Goal: Task Accomplishment & Management: Use online tool/utility

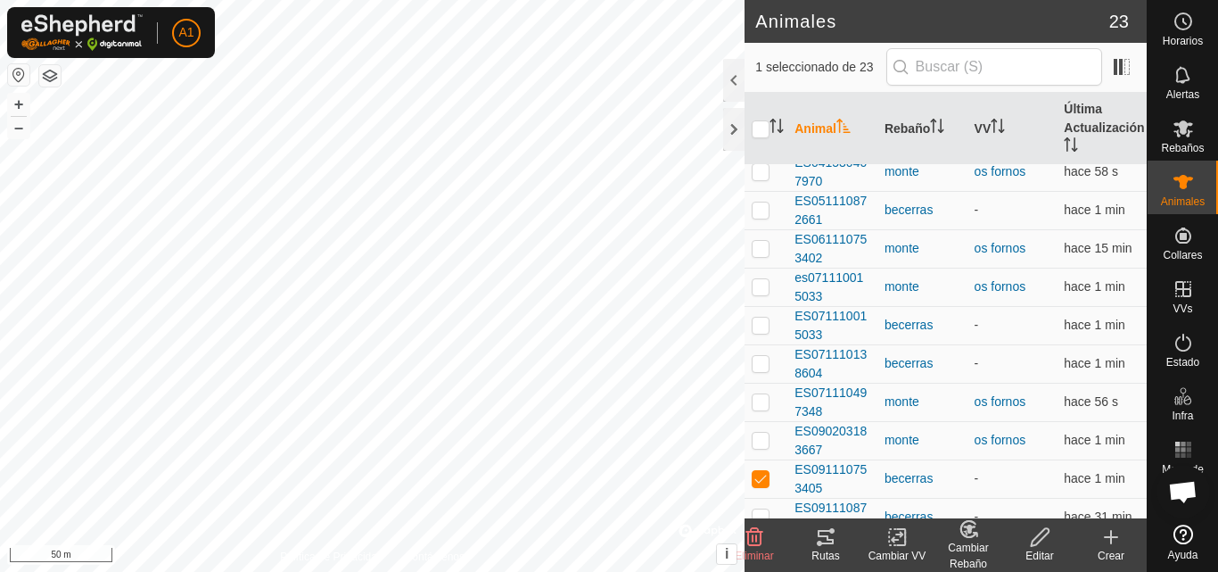
scroll to position [529, 0]
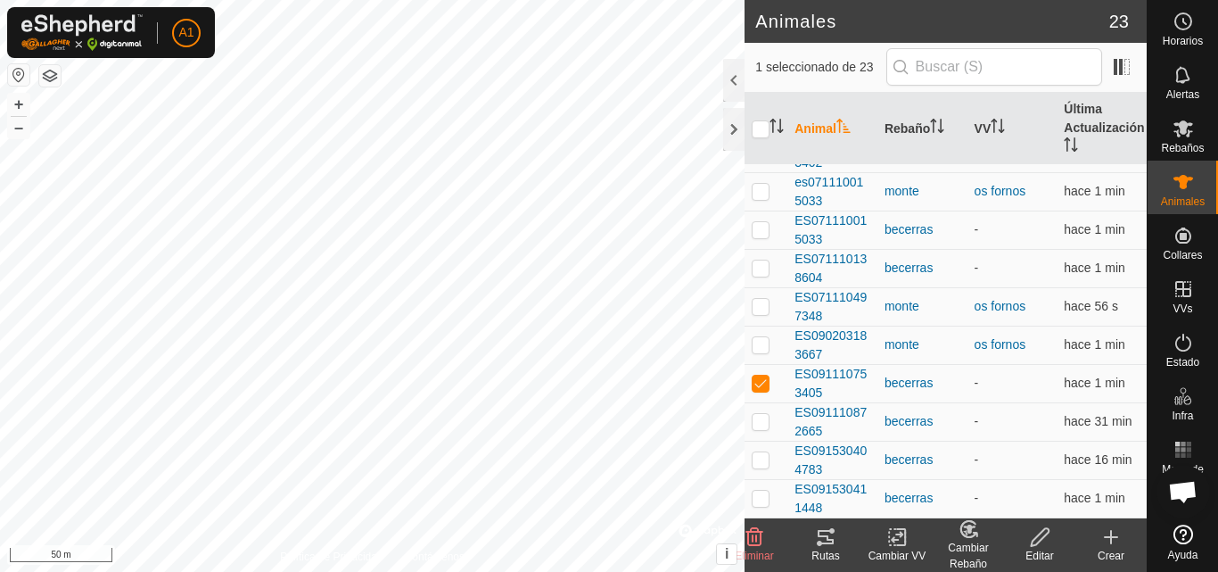
click at [970, 539] on icon at bounding box center [969, 528] width 22 height 21
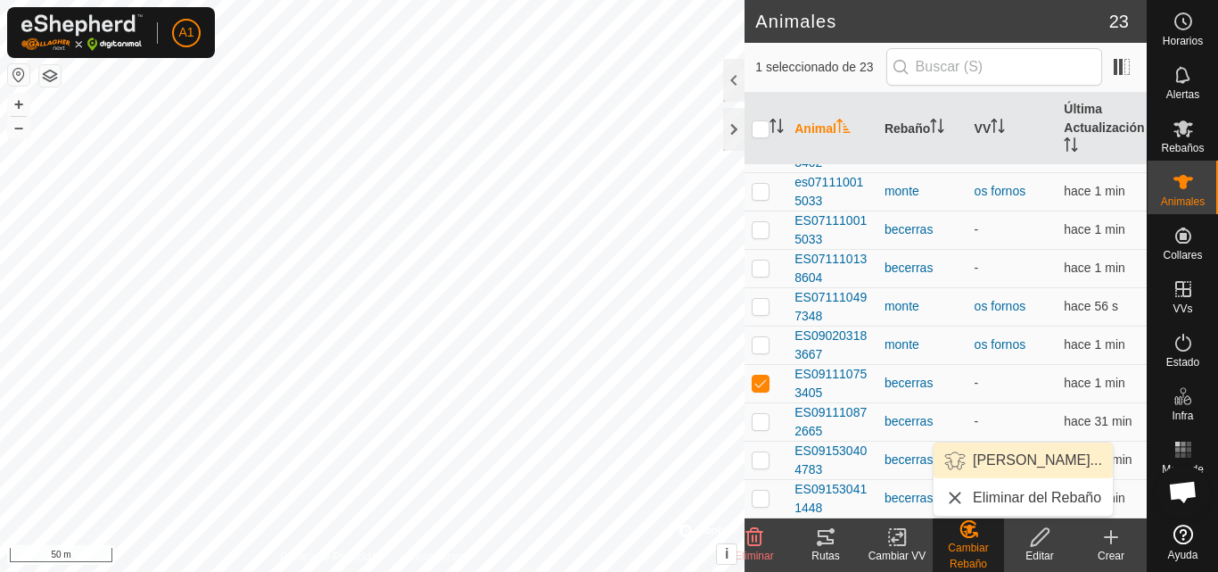
click at [1010, 457] on span "[PERSON_NAME]..." at bounding box center [1037, 459] width 129 height 21
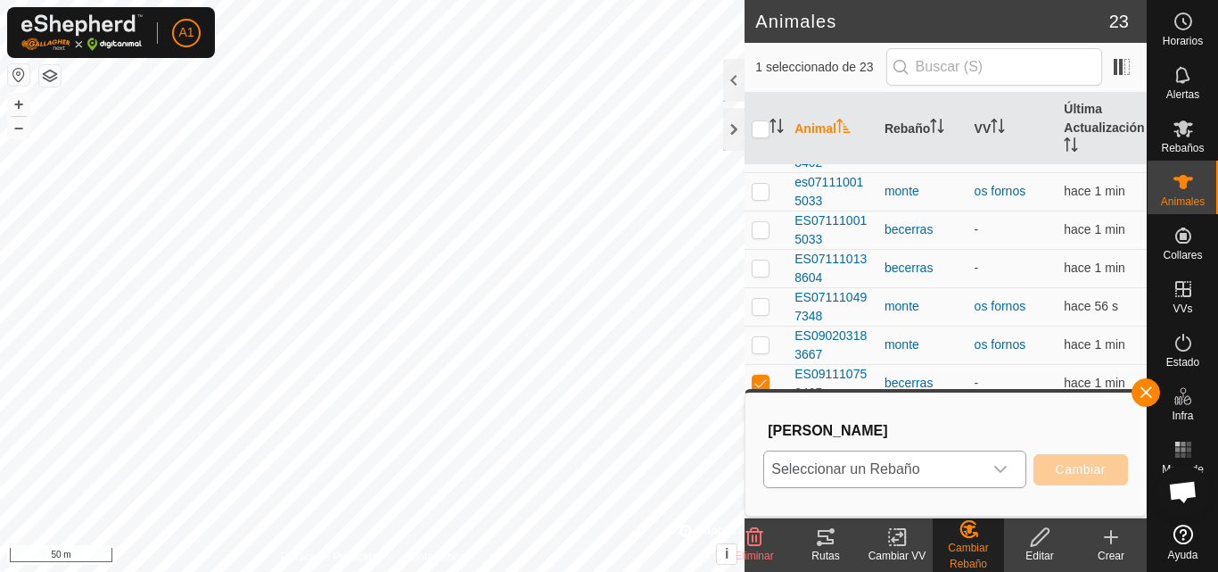
click at [1005, 468] on icon "dropdown trigger" at bounding box center [1000, 468] width 12 height 7
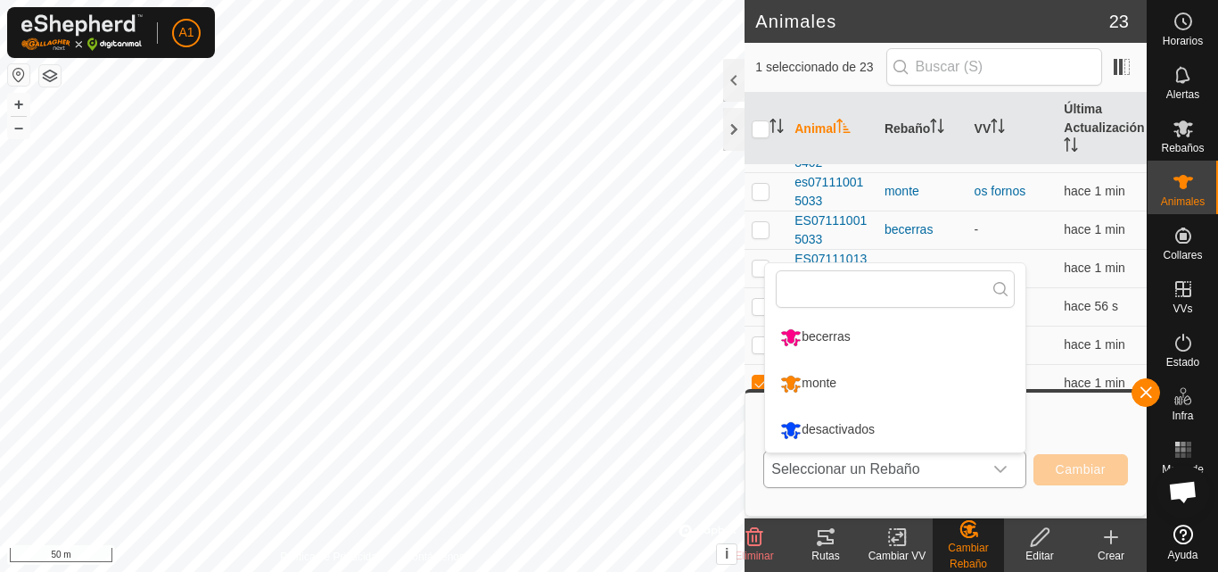
click at [882, 384] on li "monte" at bounding box center [895, 383] width 260 height 45
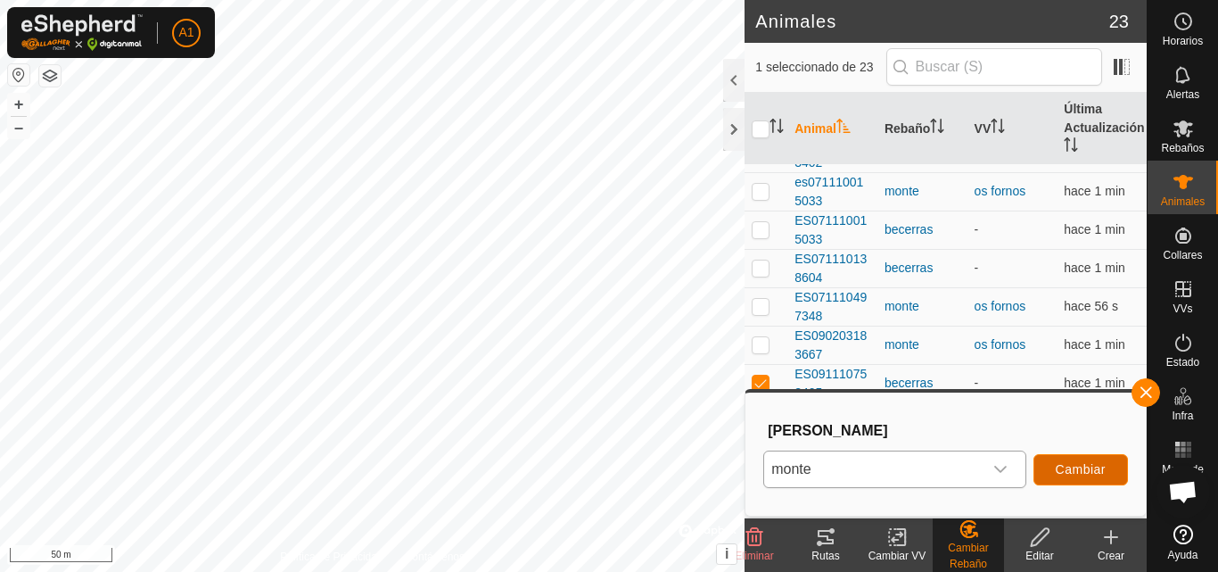
click at [1072, 466] on span "Cambiar" at bounding box center [1081, 469] width 50 height 14
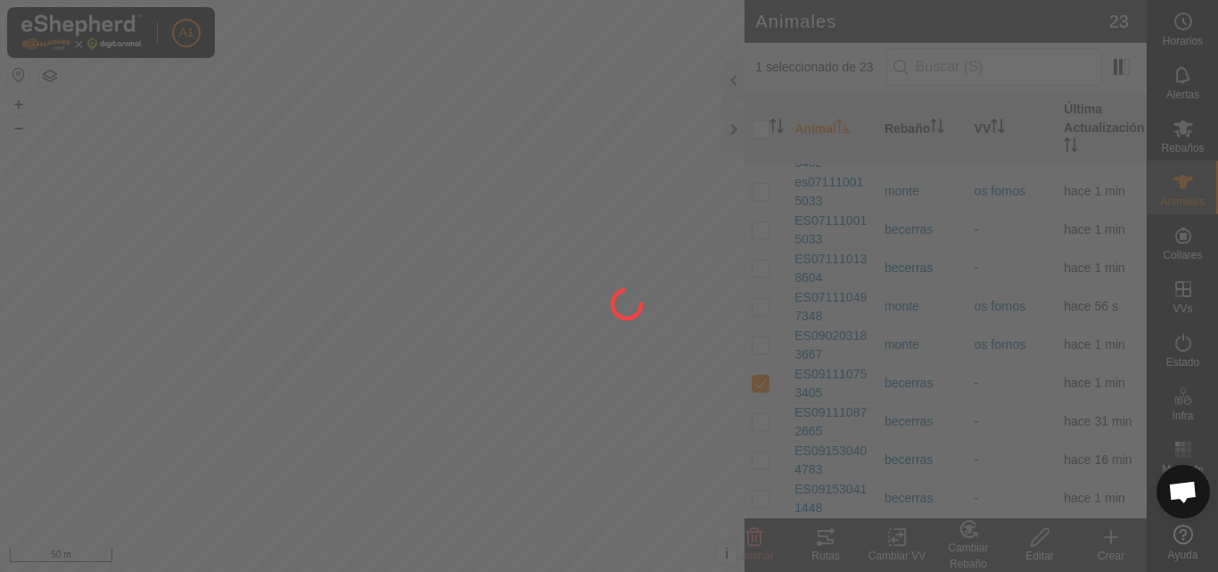
checkbox input "false"
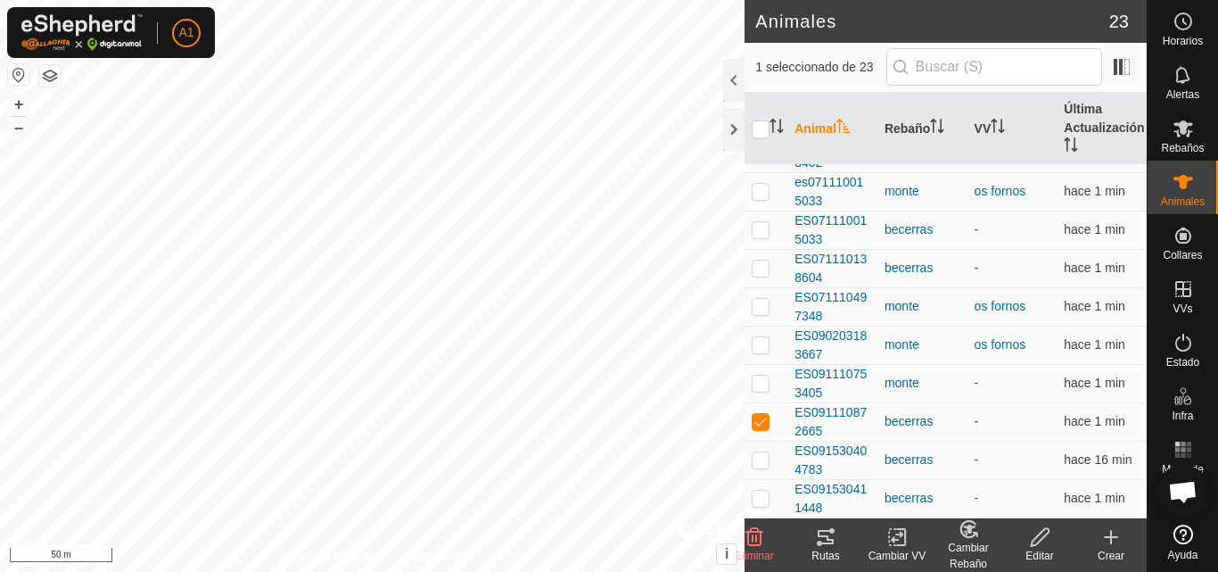
click at [963, 536] on icon at bounding box center [969, 528] width 22 height 21
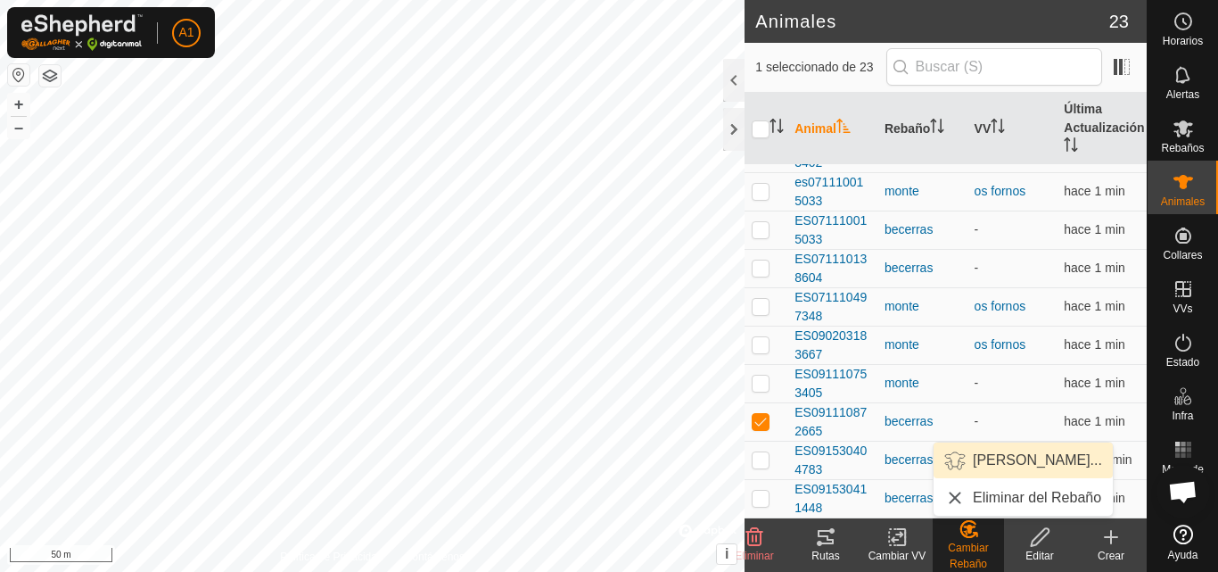
click at [1017, 450] on link "[PERSON_NAME]..." at bounding box center [1023, 460] width 179 height 36
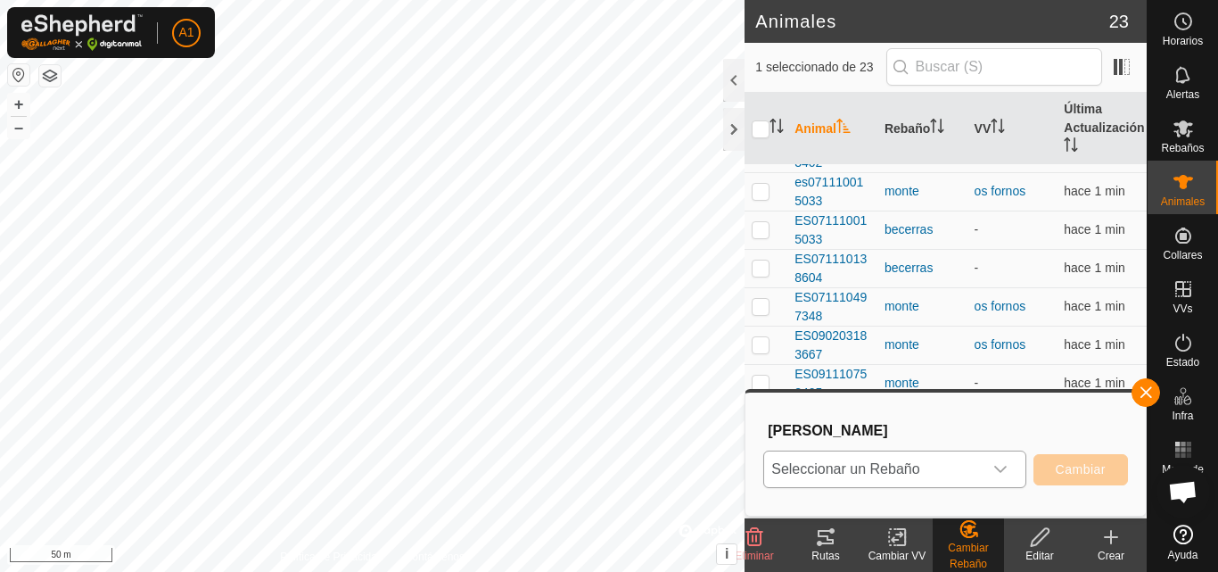
click at [998, 469] on icon "dropdown trigger" at bounding box center [1000, 468] width 12 height 7
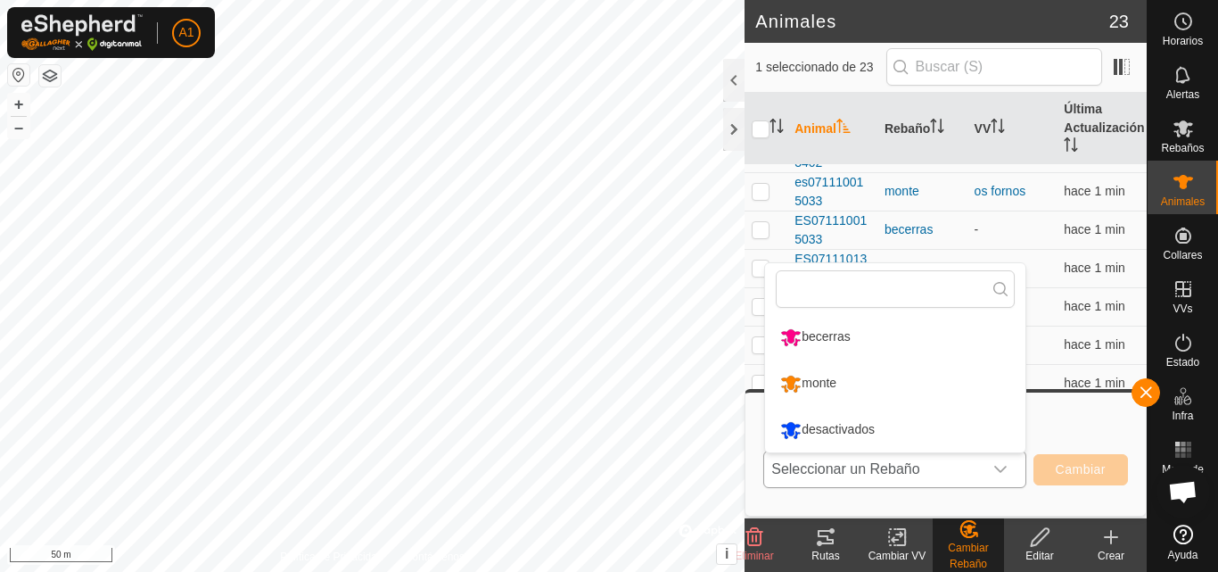
click at [861, 387] on li "monte" at bounding box center [895, 383] width 260 height 45
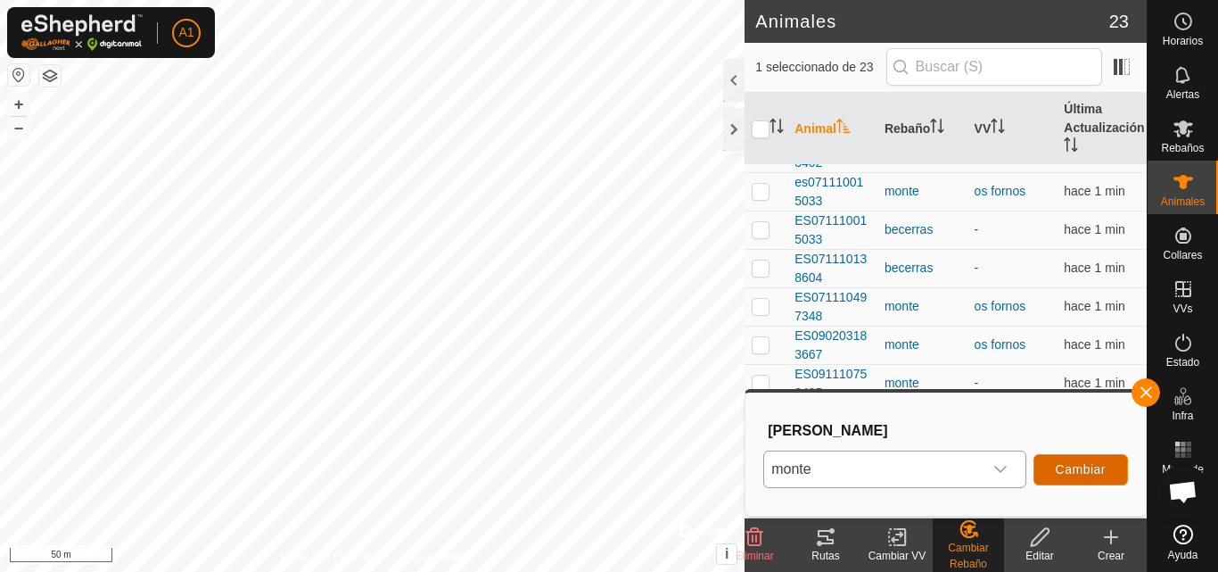
click at [1075, 468] on span "Cambiar" at bounding box center [1081, 469] width 50 height 14
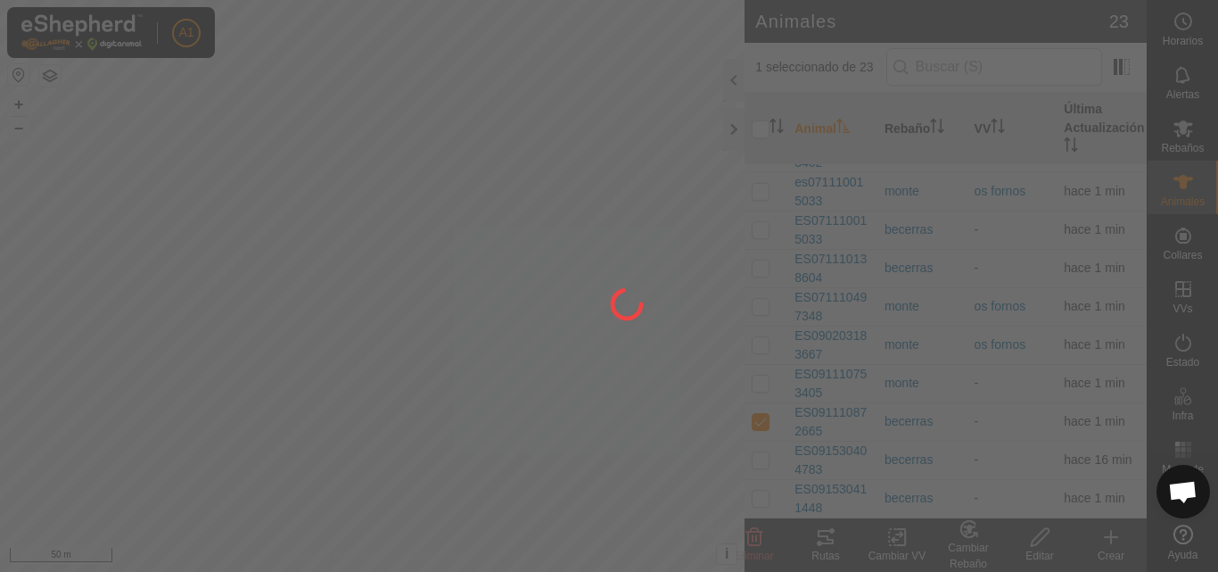
checkbox input "false"
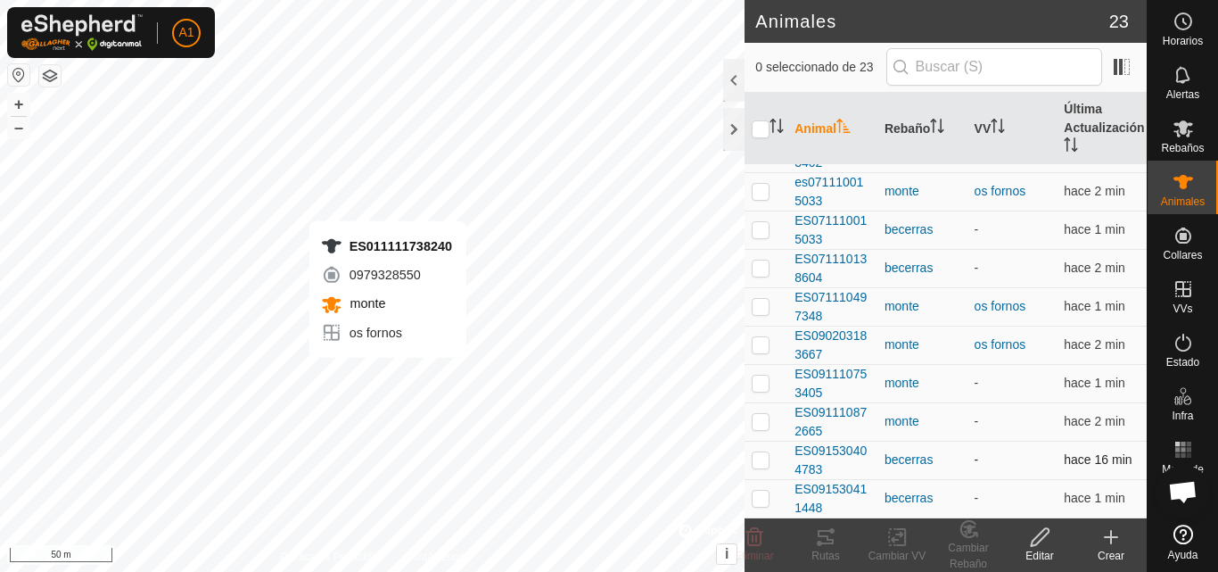
checkbox input "true"
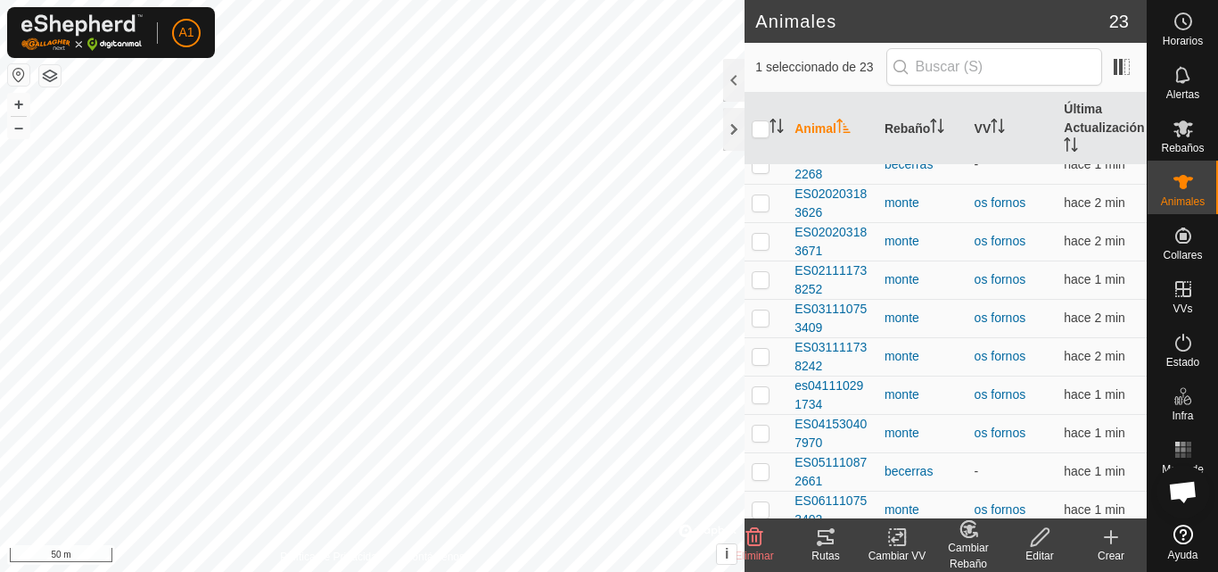
scroll to position [0, 0]
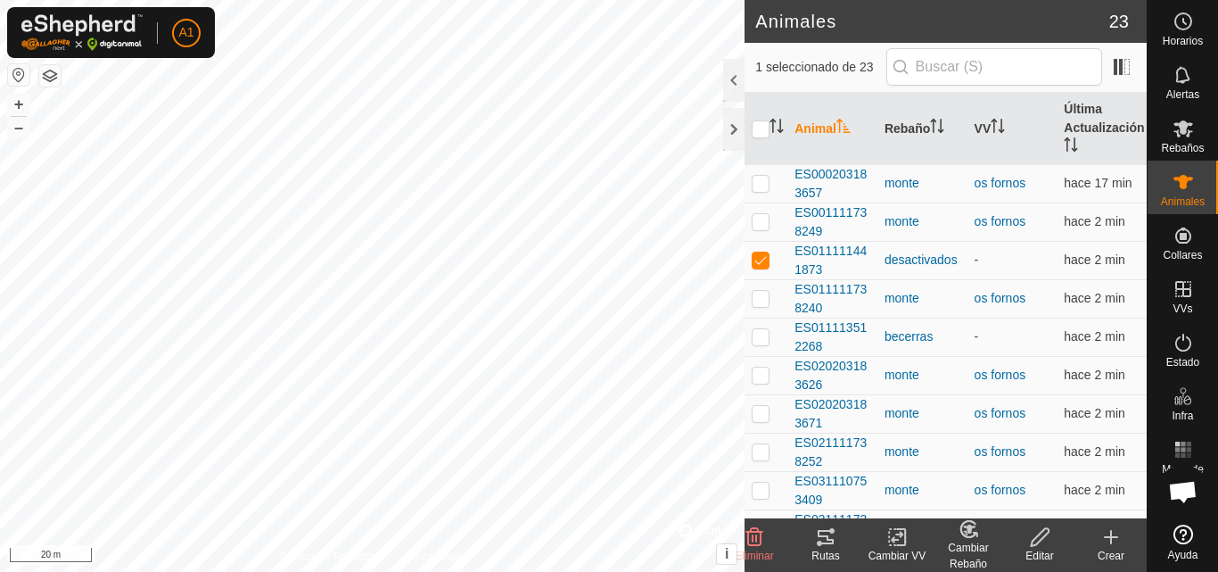
click at [968, 543] on div "Cambiar Rebaño" at bounding box center [968, 555] width 71 height 32
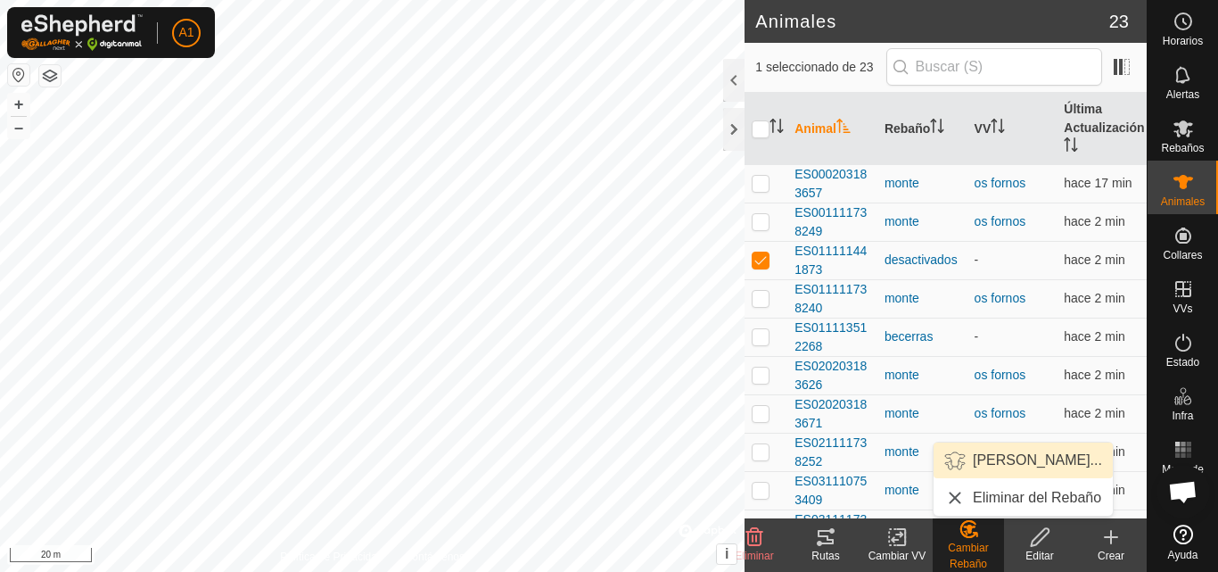
click at [1004, 461] on link "[PERSON_NAME]..." at bounding box center [1023, 460] width 179 height 36
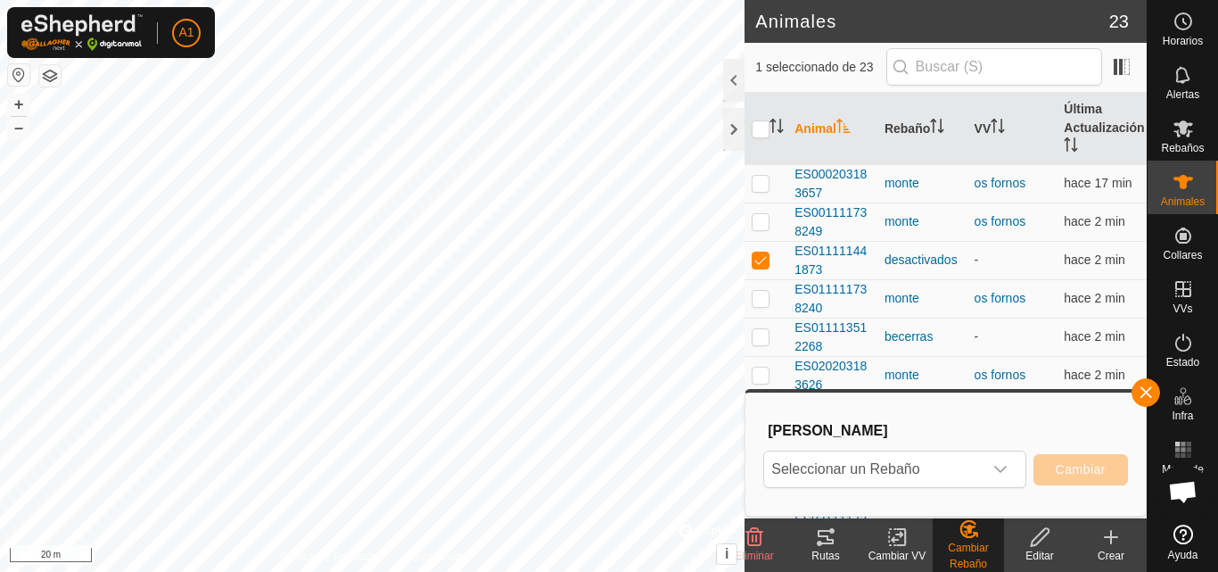
click at [1004, 461] on div "dropdown trigger" at bounding box center [1001, 469] width 36 height 36
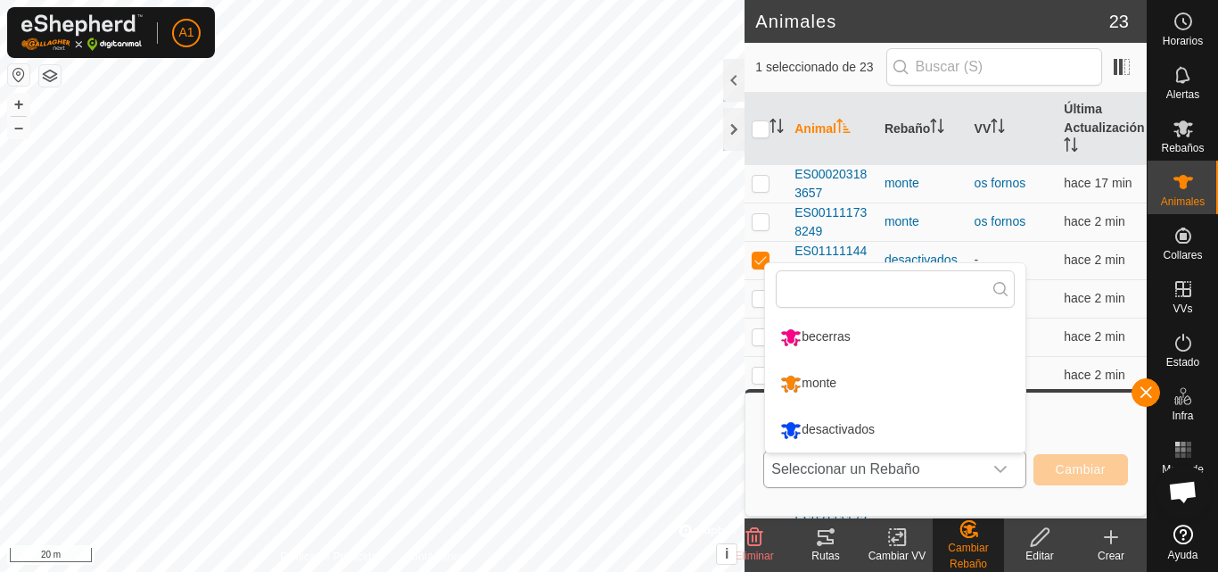
click at [862, 379] on li "monte" at bounding box center [895, 383] width 260 height 45
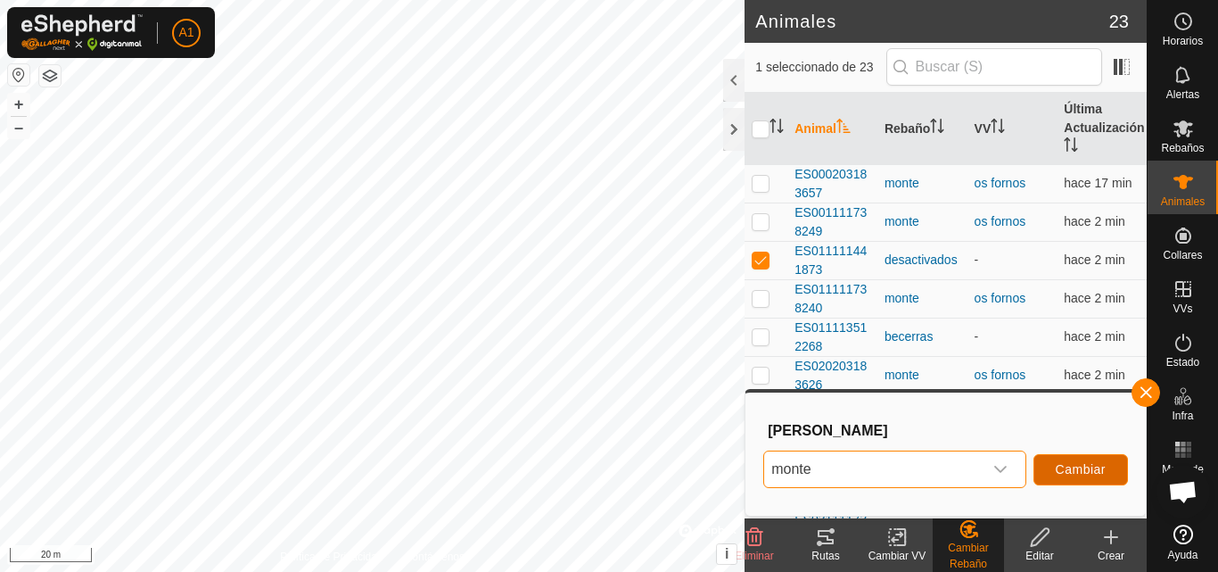
click at [1071, 469] on span "Cambiar" at bounding box center [1081, 469] width 50 height 14
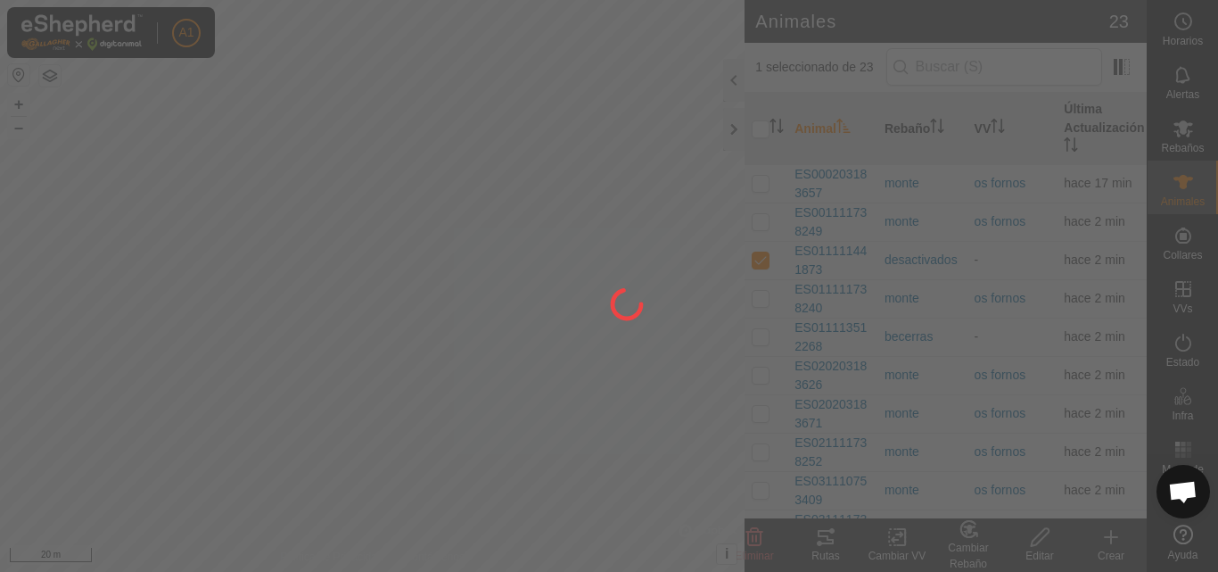
checkbox input "false"
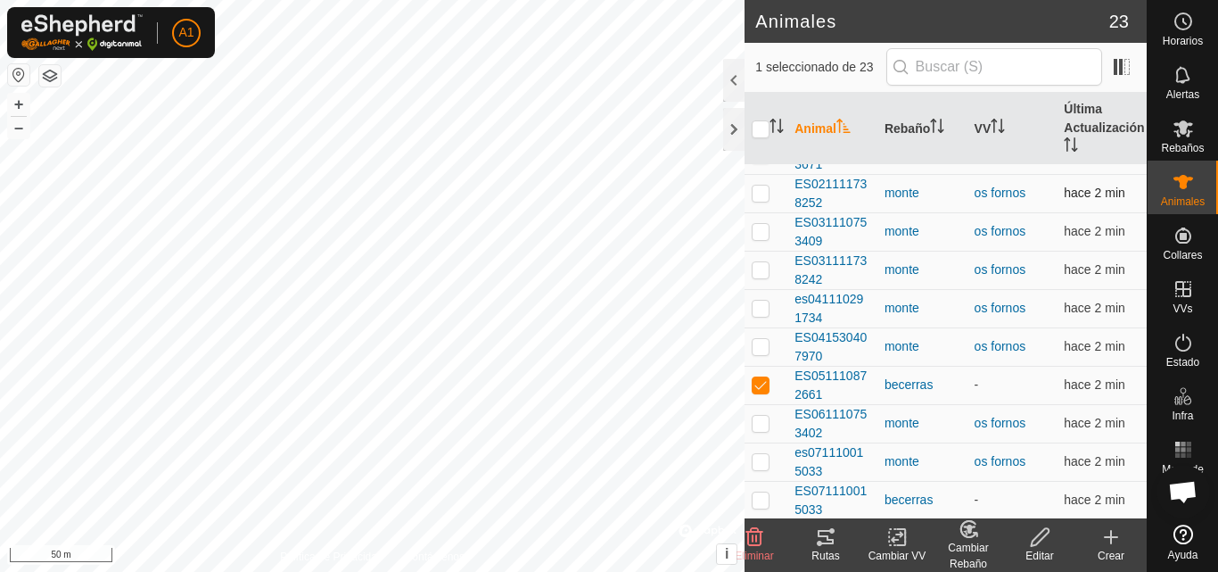
scroll to position [268, 0]
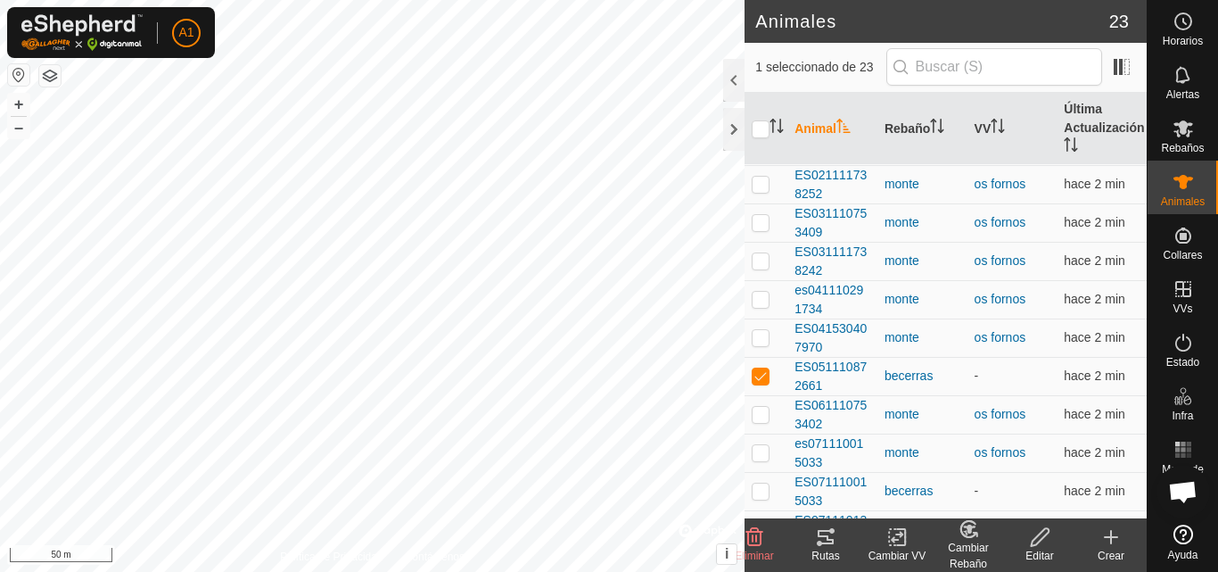
click at [964, 542] on div "Cambiar Rebaño" at bounding box center [968, 555] width 71 height 32
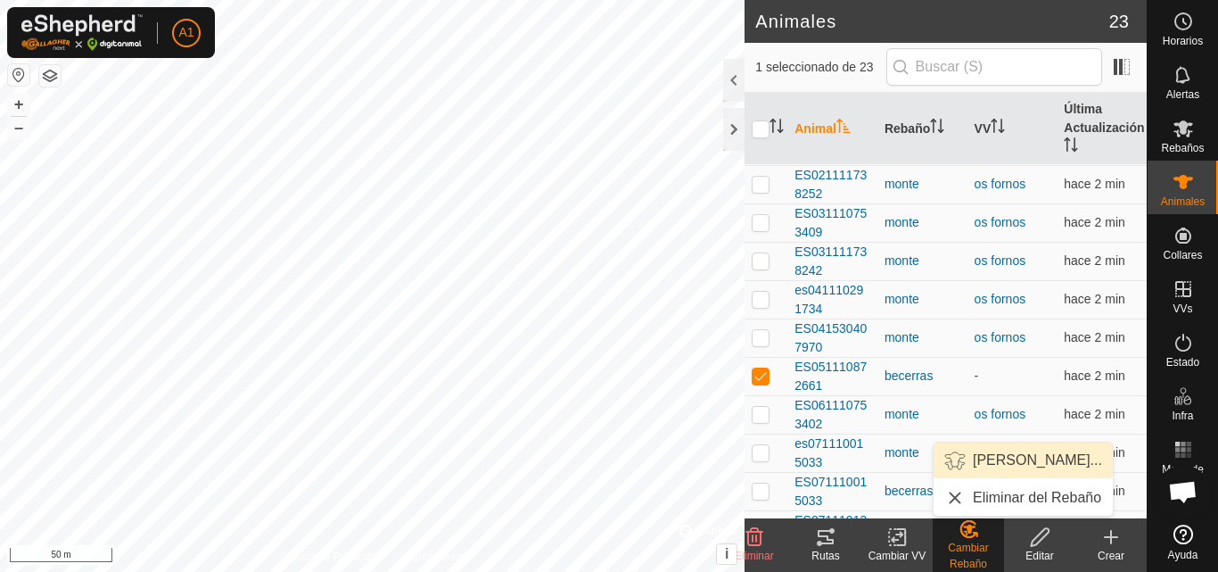
click at [1005, 455] on link "[PERSON_NAME]..." at bounding box center [1023, 460] width 179 height 36
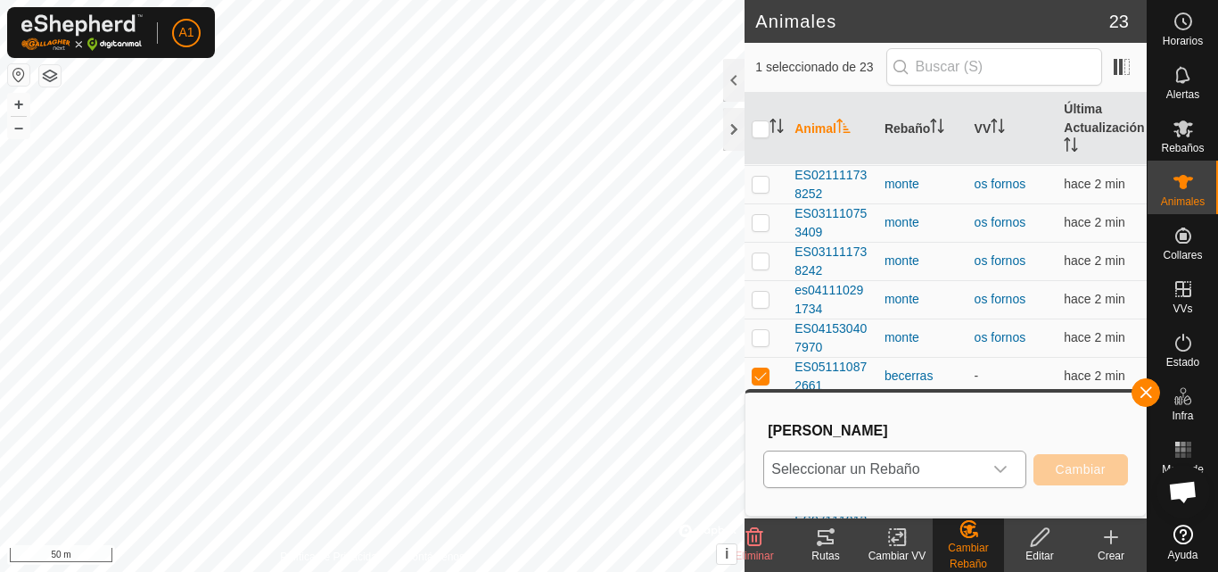
click at [997, 467] on icon "dropdown trigger" at bounding box center [1000, 469] width 14 height 14
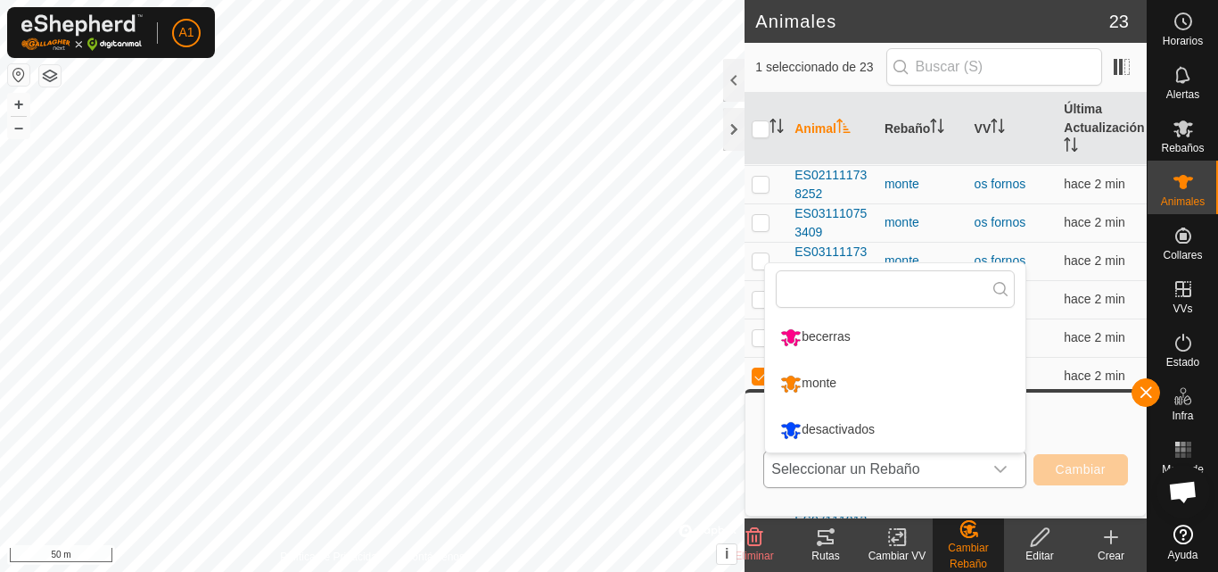
click at [859, 387] on li "monte" at bounding box center [895, 383] width 260 height 45
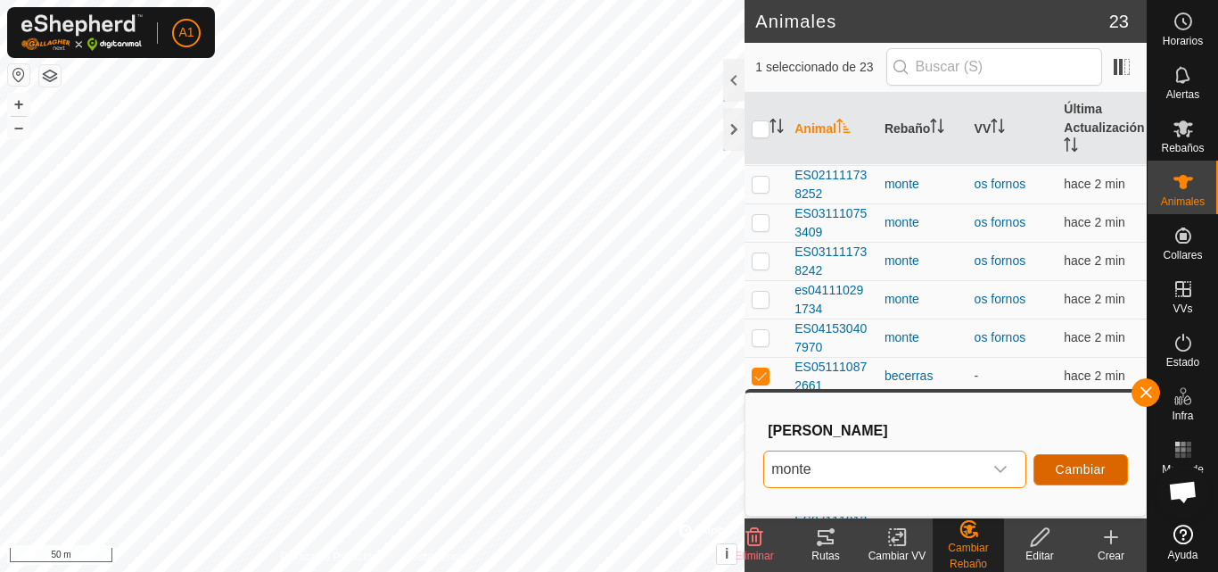
click at [1063, 460] on button "Cambiar" at bounding box center [1081, 469] width 95 height 31
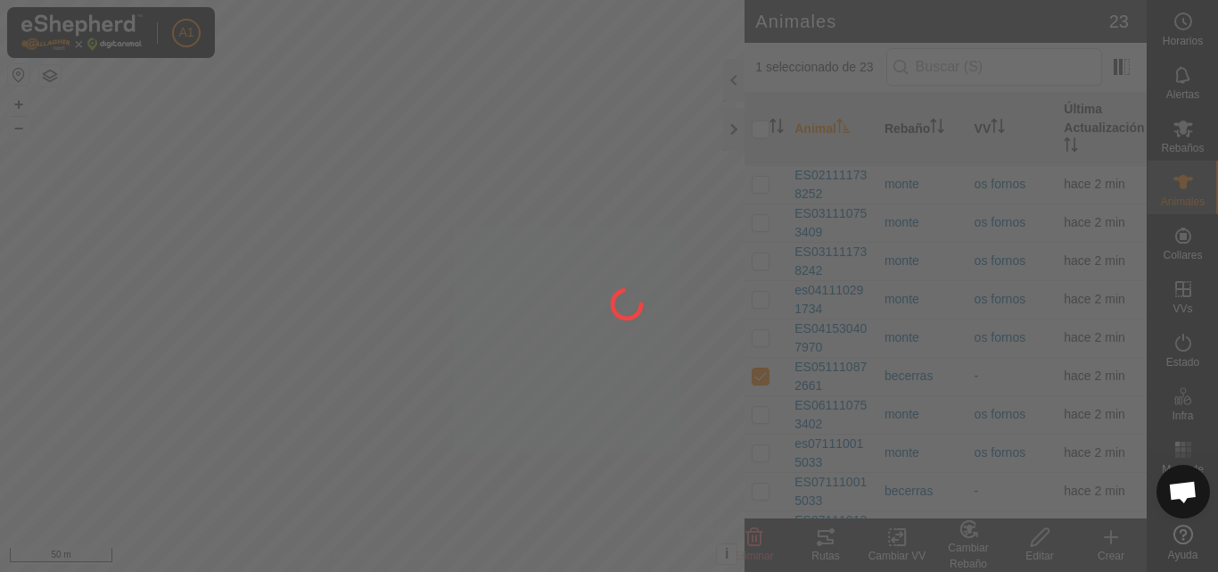
checkbox input "false"
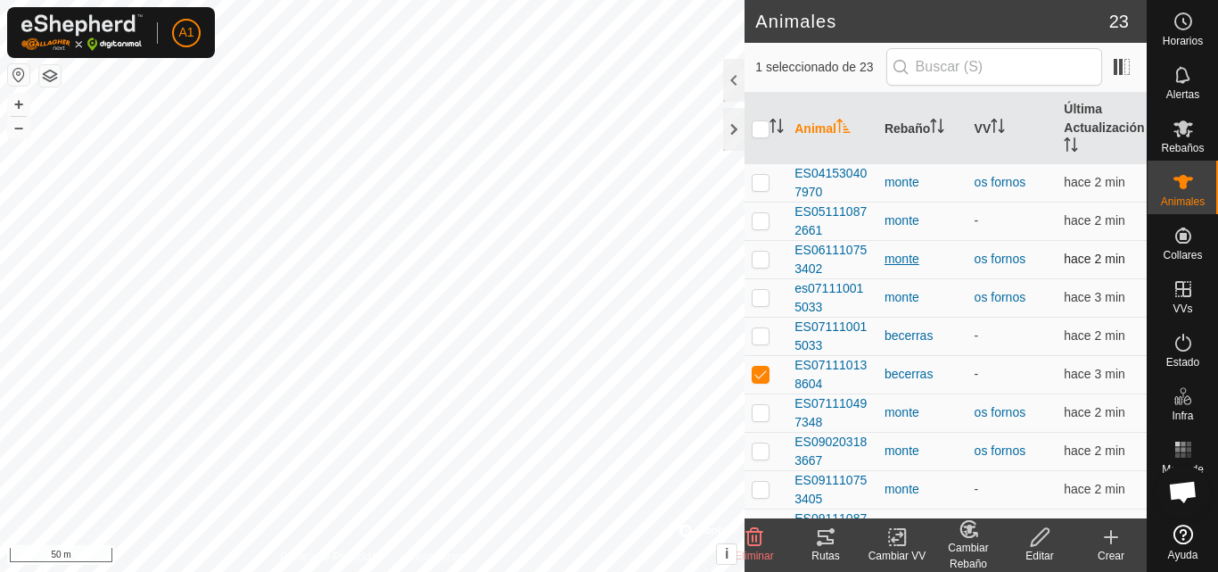
scroll to position [446, 0]
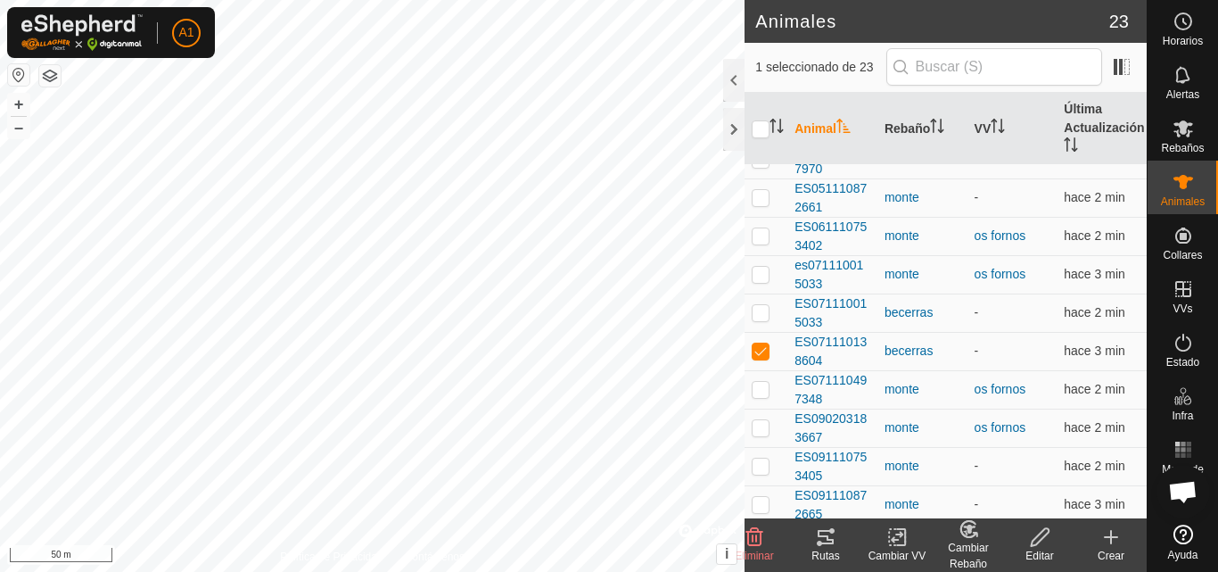
click at [960, 535] on icon at bounding box center [969, 528] width 22 height 21
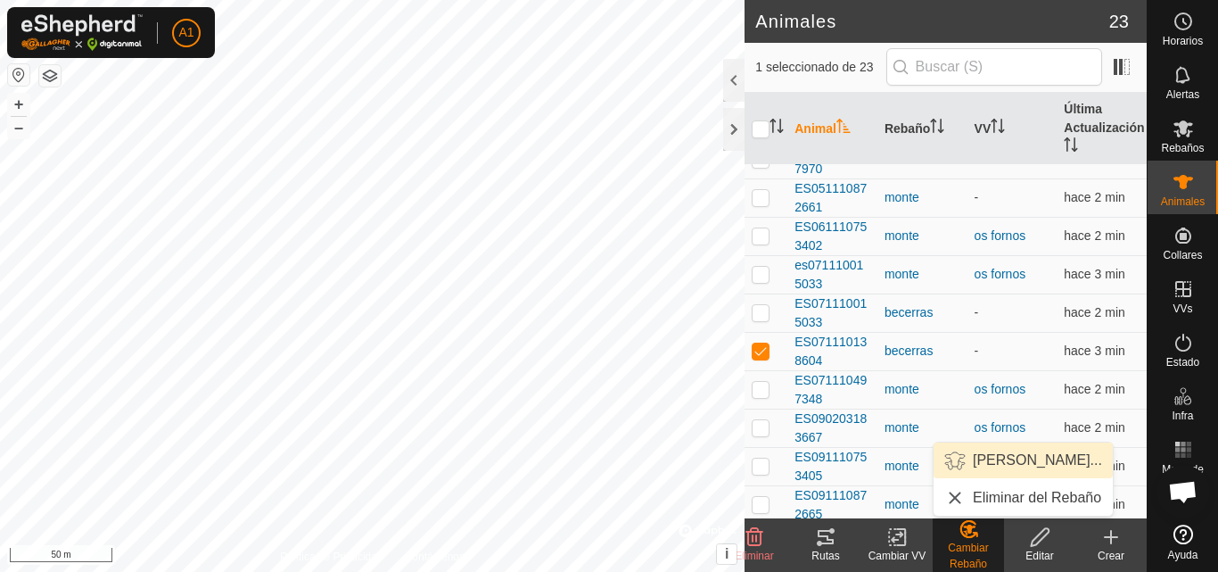
click at [1008, 451] on link "[PERSON_NAME]..." at bounding box center [1023, 460] width 179 height 36
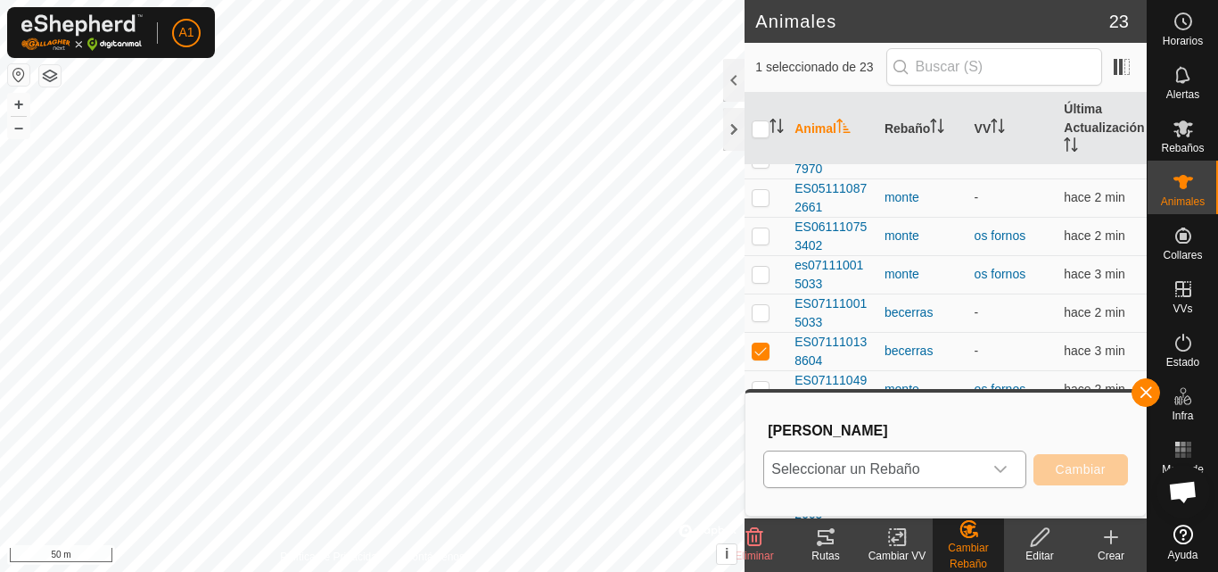
click at [1006, 464] on icon "dropdown trigger" at bounding box center [1000, 469] width 14 height 14
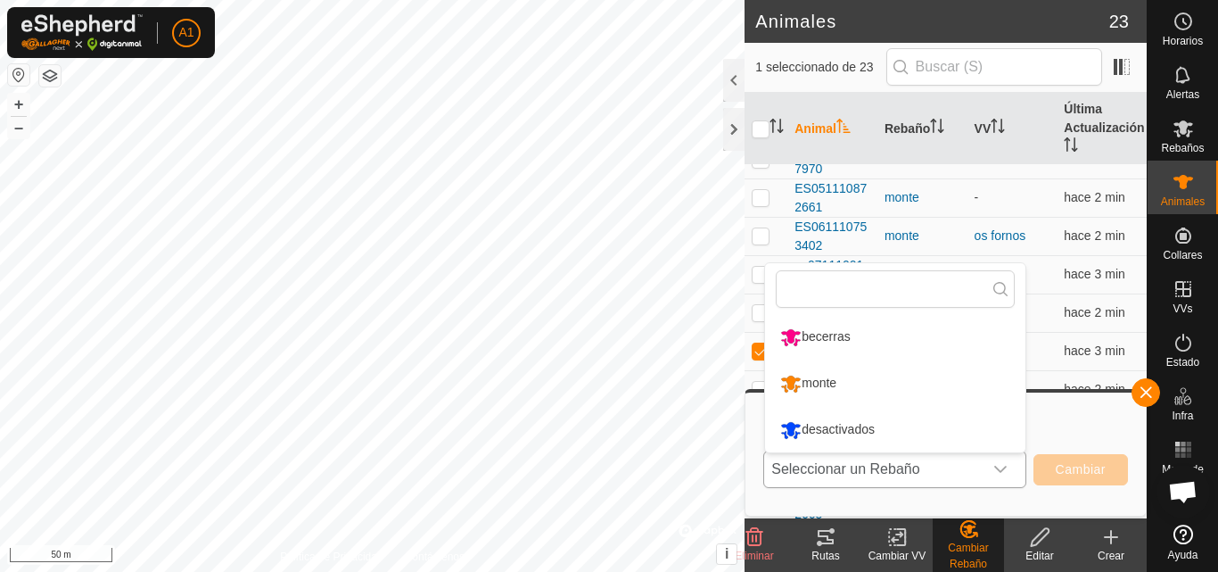
click at [864, 380] on li "monte" at bounding box center [895, 383] width 260 height 45
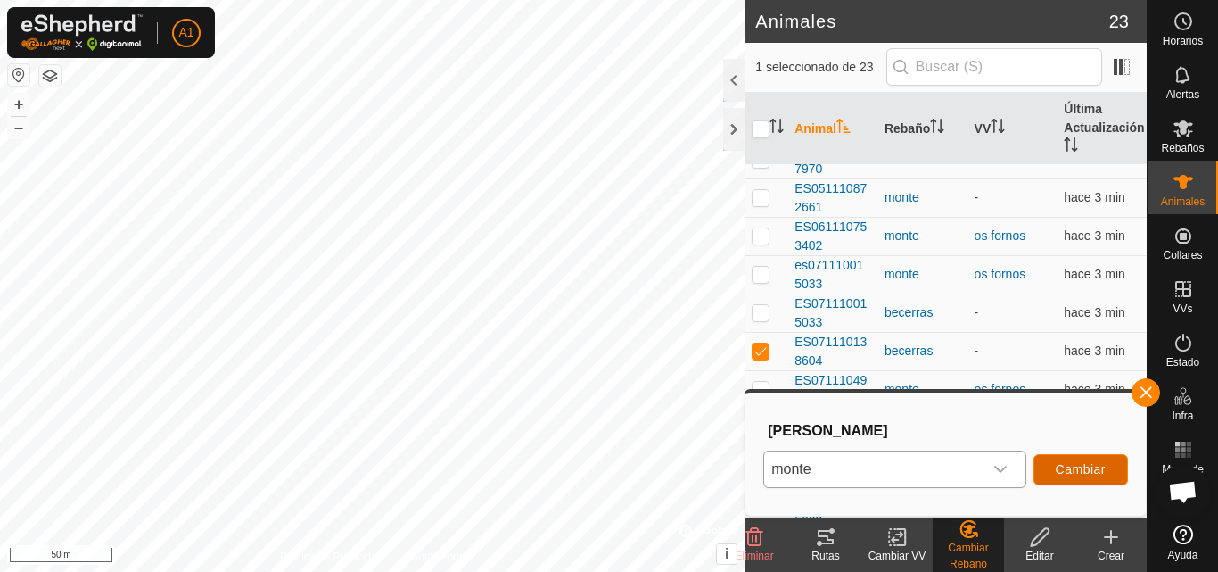
click at [1084, 463] on span "Cambiar" at bounding box center [1081, 469] width 50 height 14
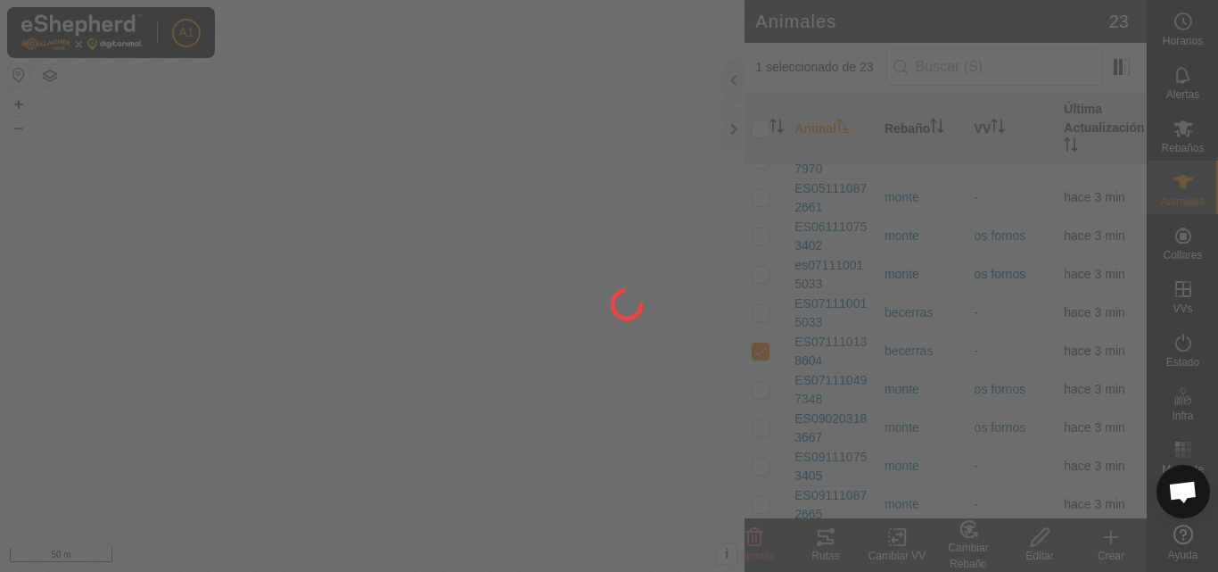
checkbox input "false"
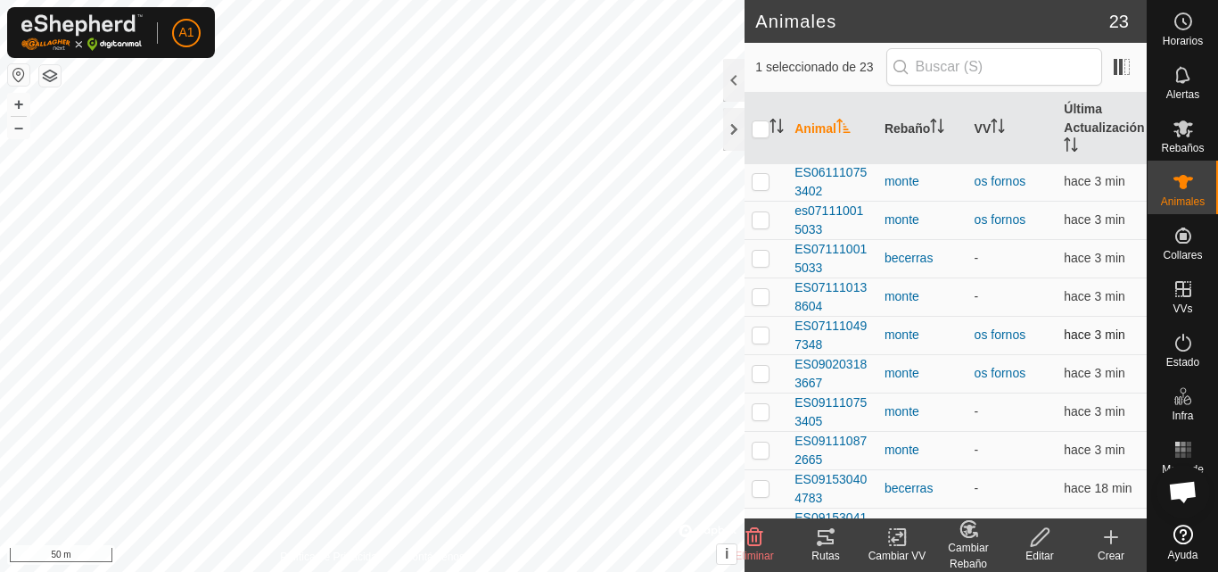
scroll to position [529, 0]
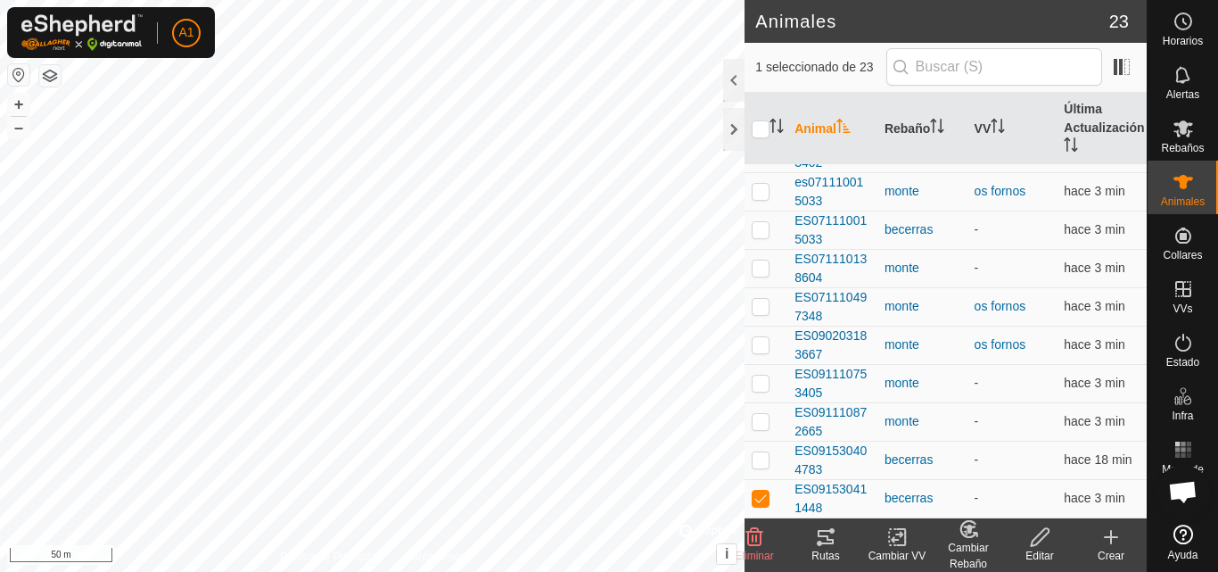
click at [967, 535] on icon at bounding box center [969, 528] width 22 height 21
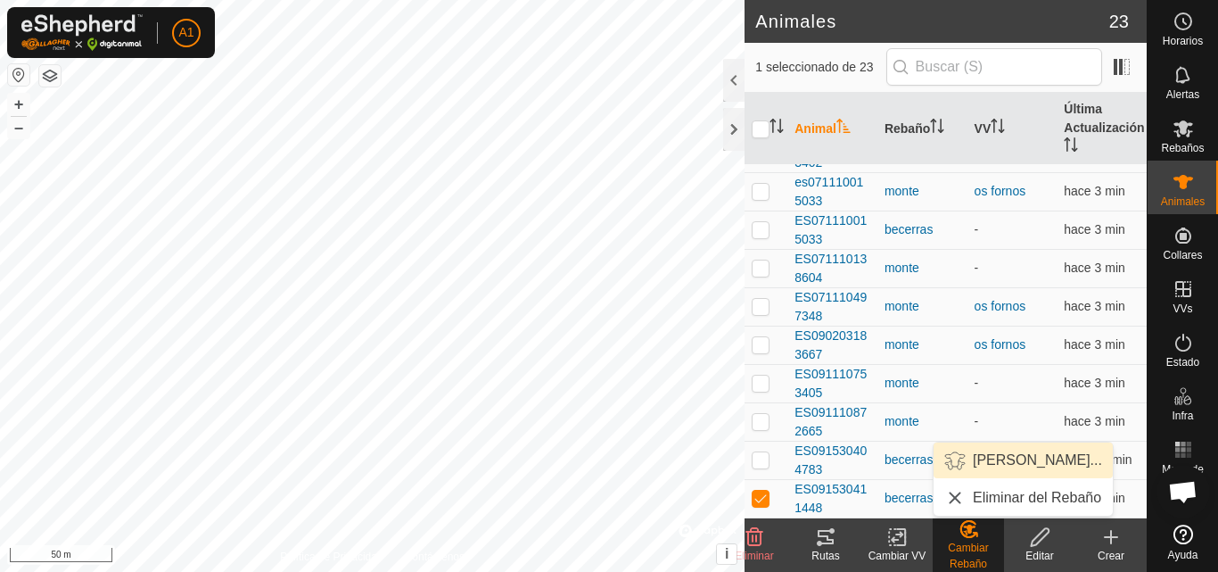
click at [1010, 454] on link "[PERSON_NAME]..." at bounding box center [1023, 460] width 179 height 36
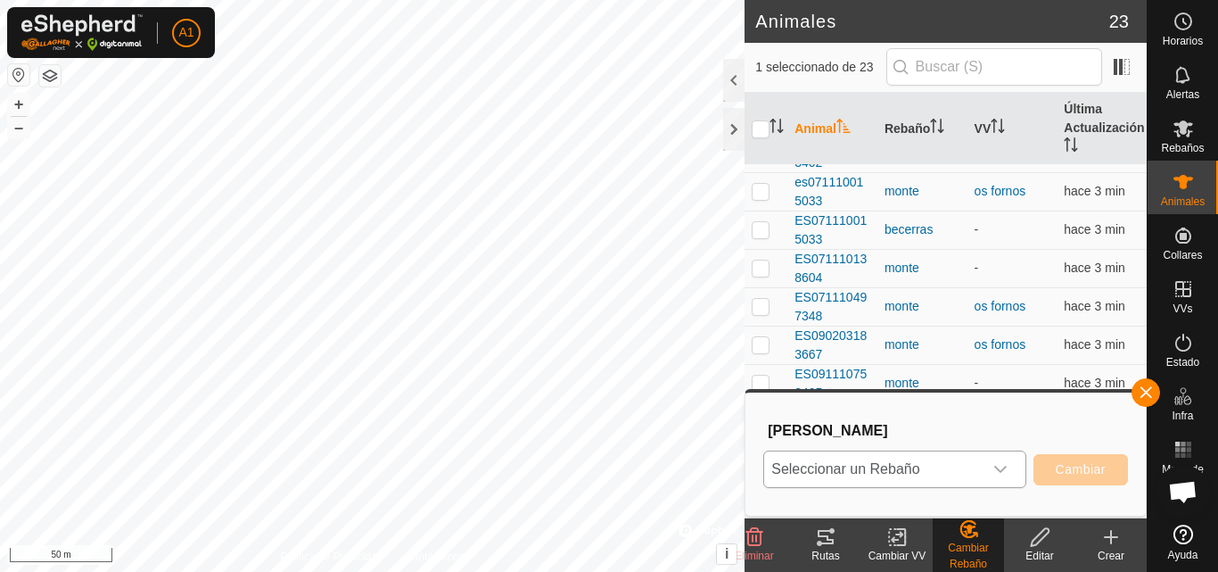
click at [1002, 466] on icon "dropdown trigger" at bounding box center [1000, 469] width 14 height 14
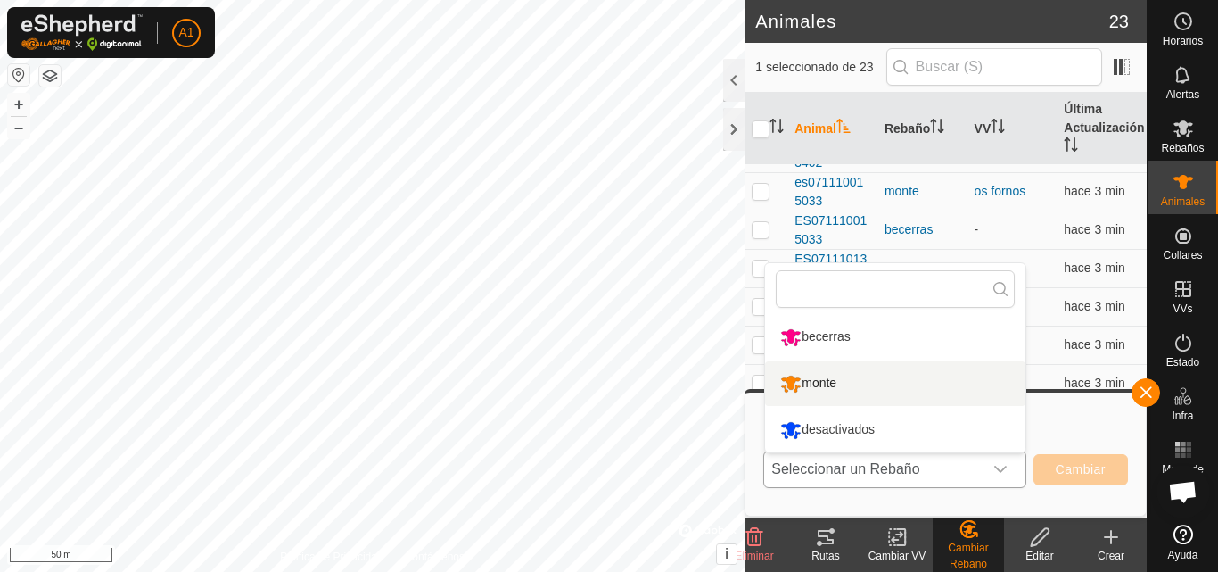
click at [855, 382] on li "monte" at bounding box center [895, 383] width 260 height 45
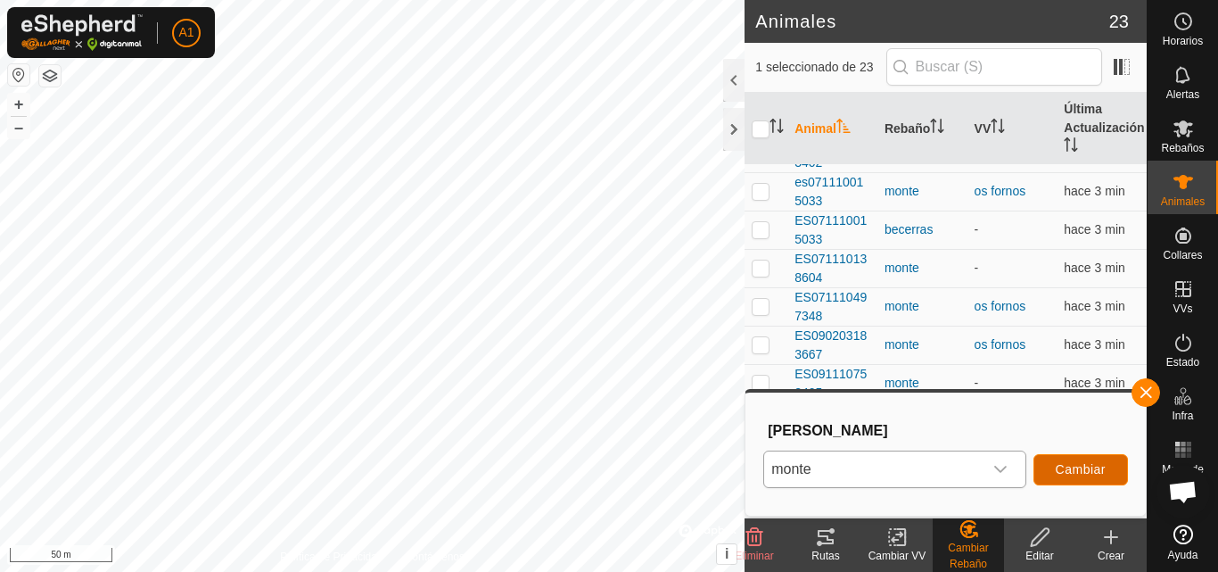
click at [1058, 467] on span "Cambiar" at bounding box center [1081, 469] width 50 height 14
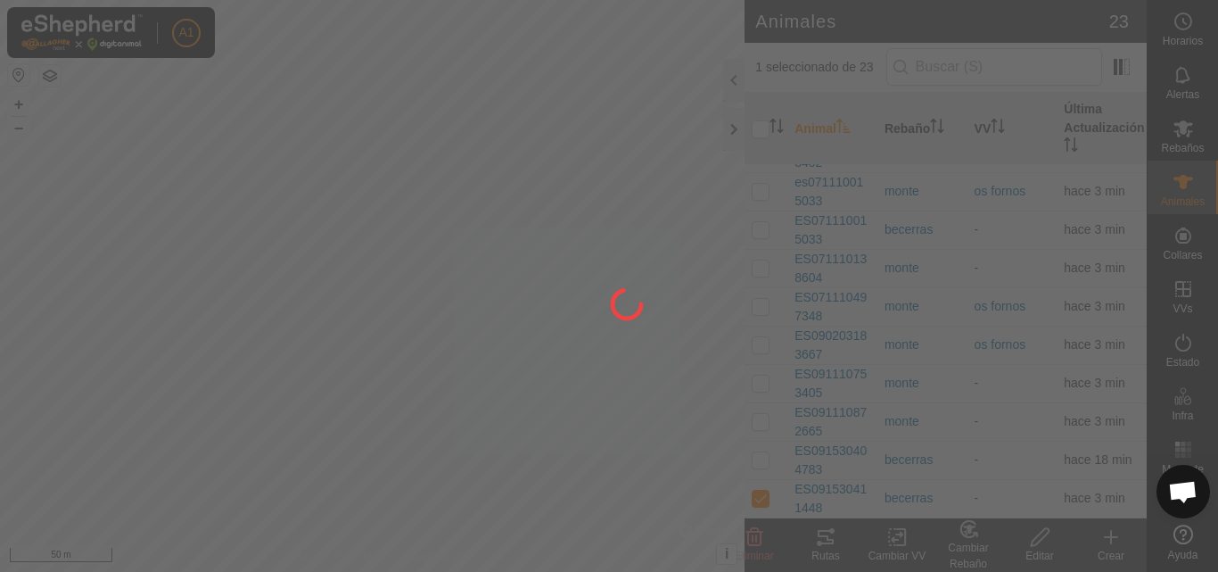
checkbox input "false"
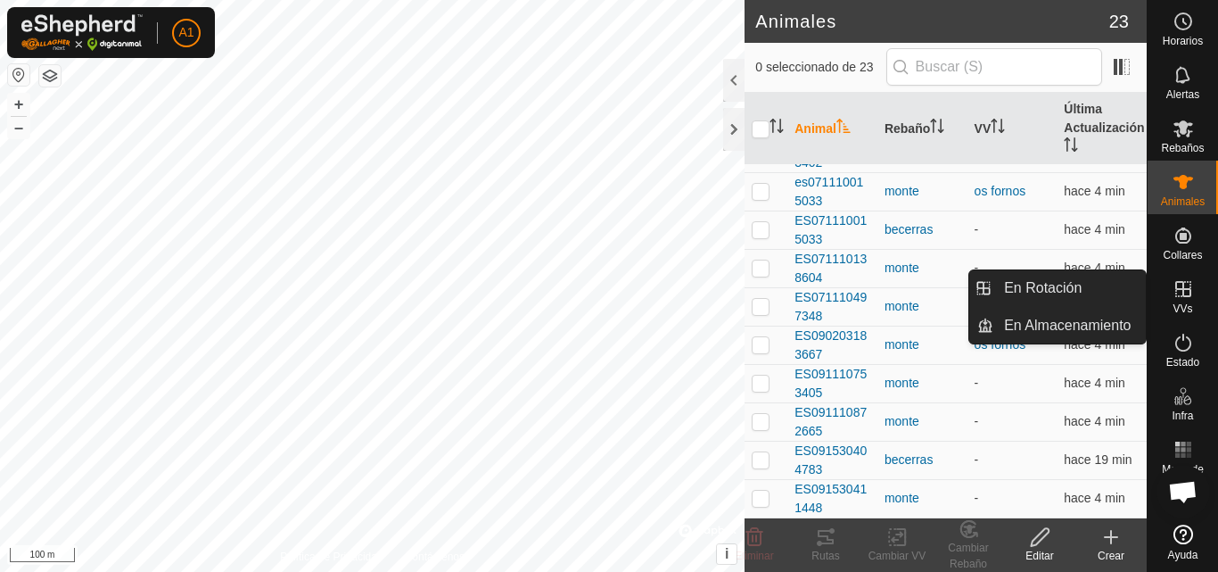
click at [1179, 296] on icon at bounding box center [1183, 289] width 16 height 16
click at [1075, 322] on link "En Almacenamiento" at bounding box center [1069, 326] width 152 height 36
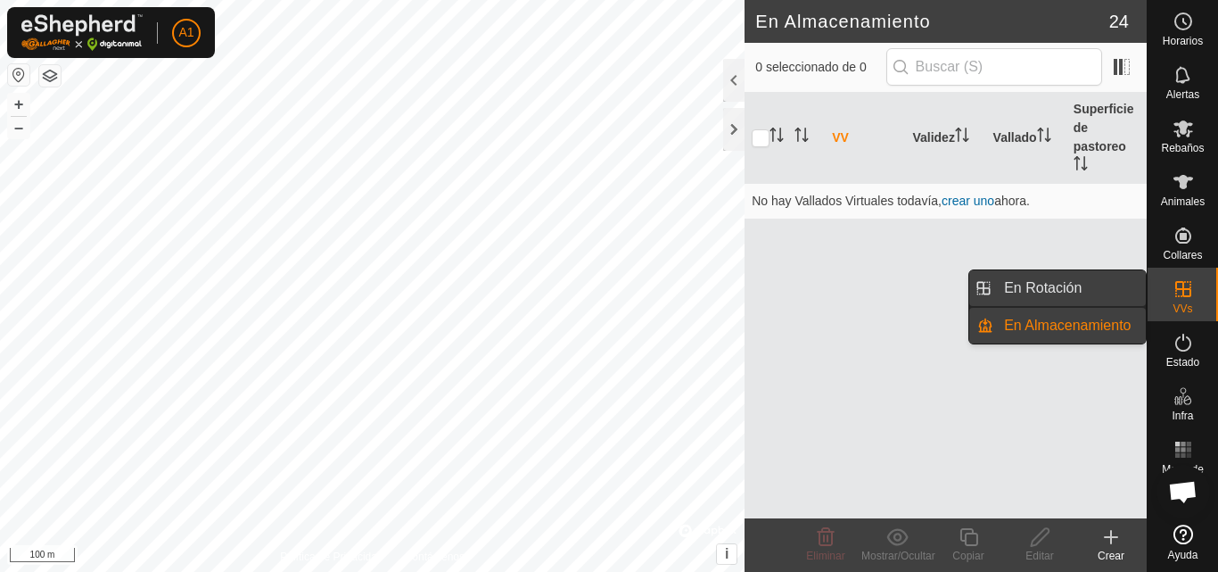
click at [1074, 291] on link "En Rotación" at bounding box center [1069, 288] width 152 height 36
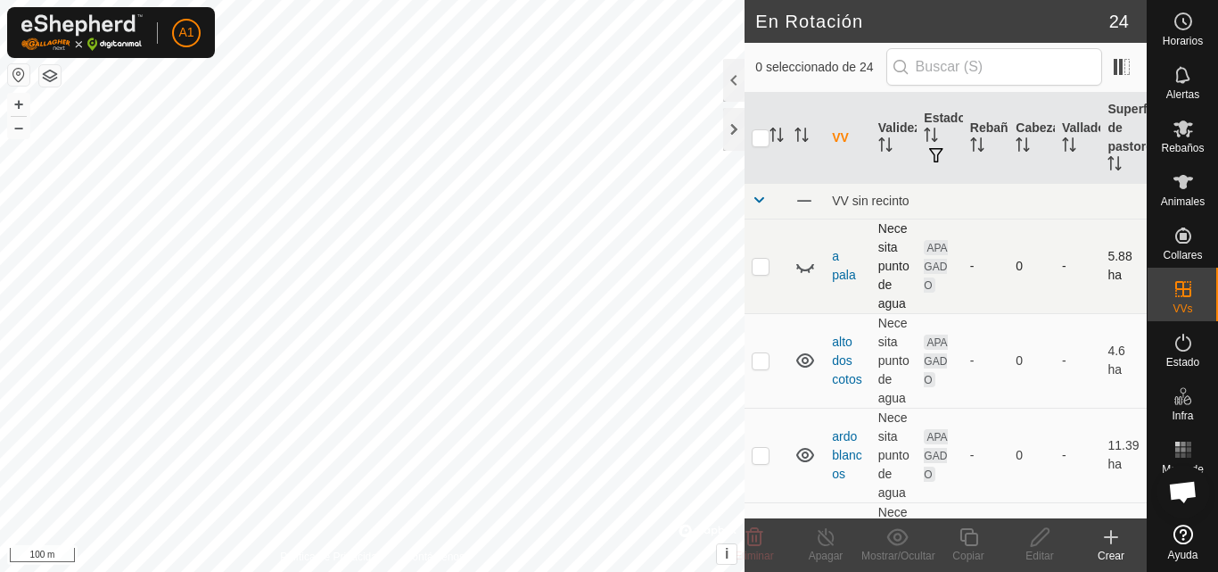
checkbox input "true"
click at [1042, 548] on div "Editar" at bounding box center [1039, 556] width 71 height 16
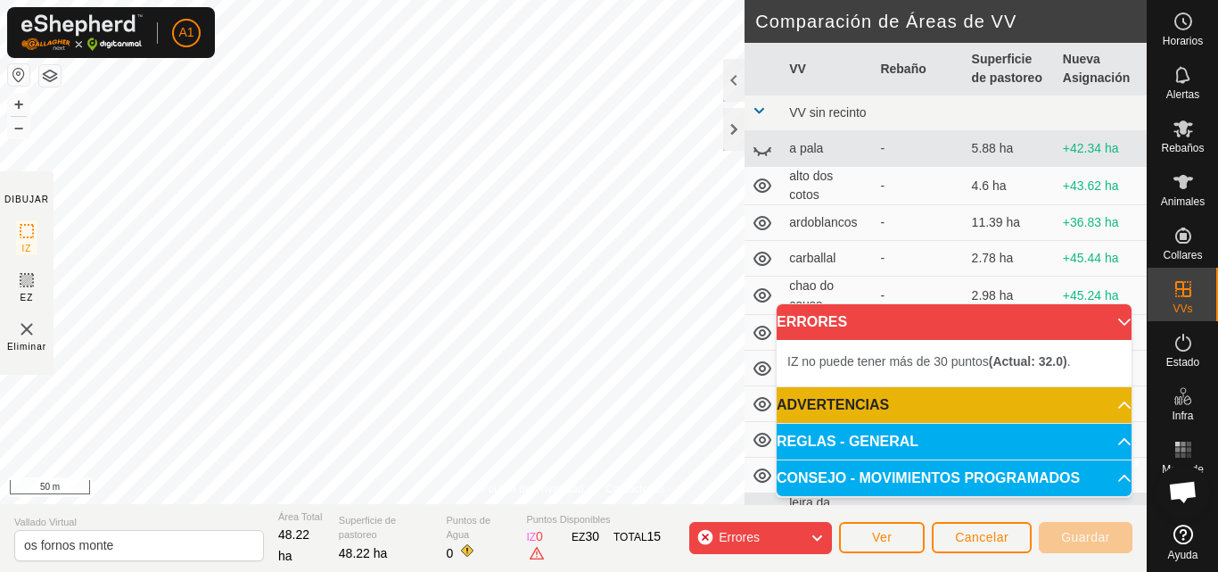
click at [1114, 316] on p-accordion-header "ERRORES" at bounding box center [954, 322] width 355 height 36
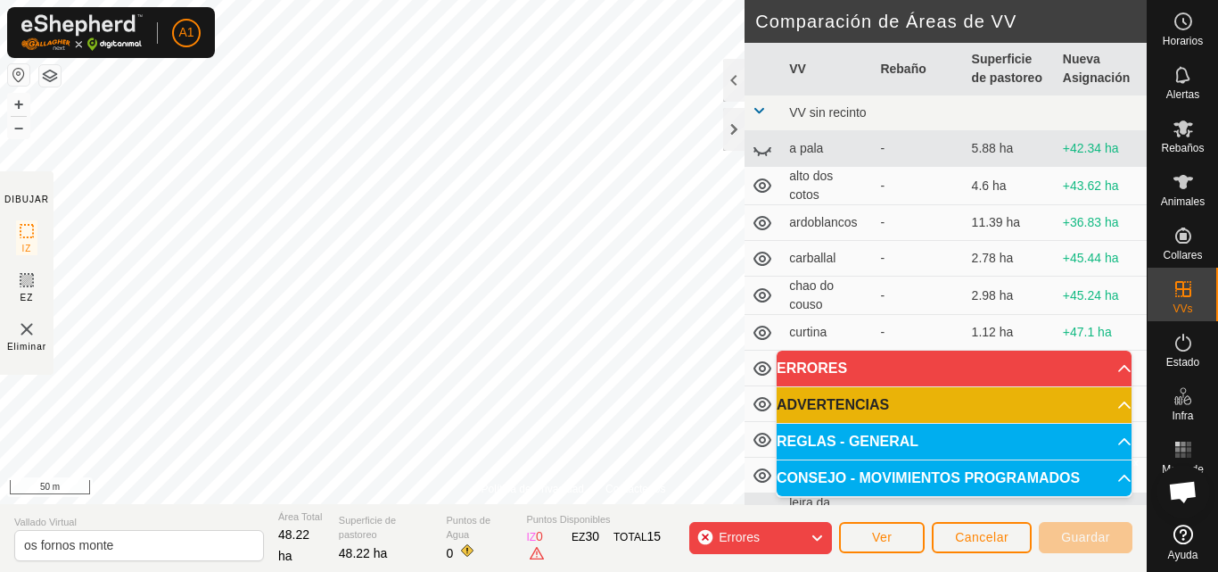
click at [781, 535] on div "Errores" at bounding box center [760, 538] width 143 height 32
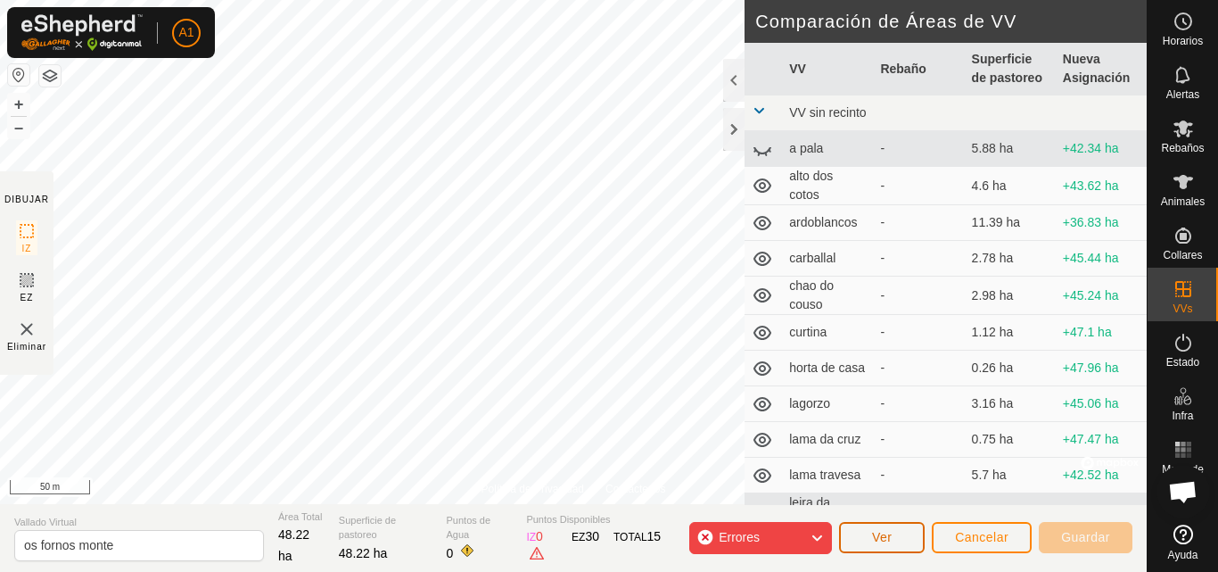
click at [866, 538] on button "Ver" at bounding box center [882, 537] width 86 height 31
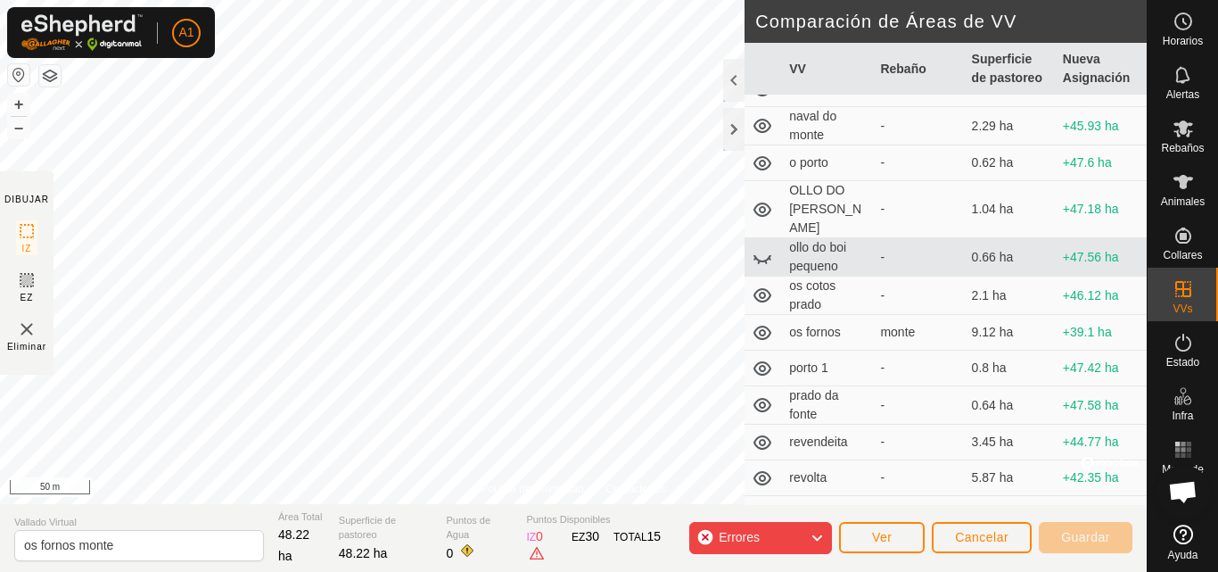
scroll to position [474, 0]
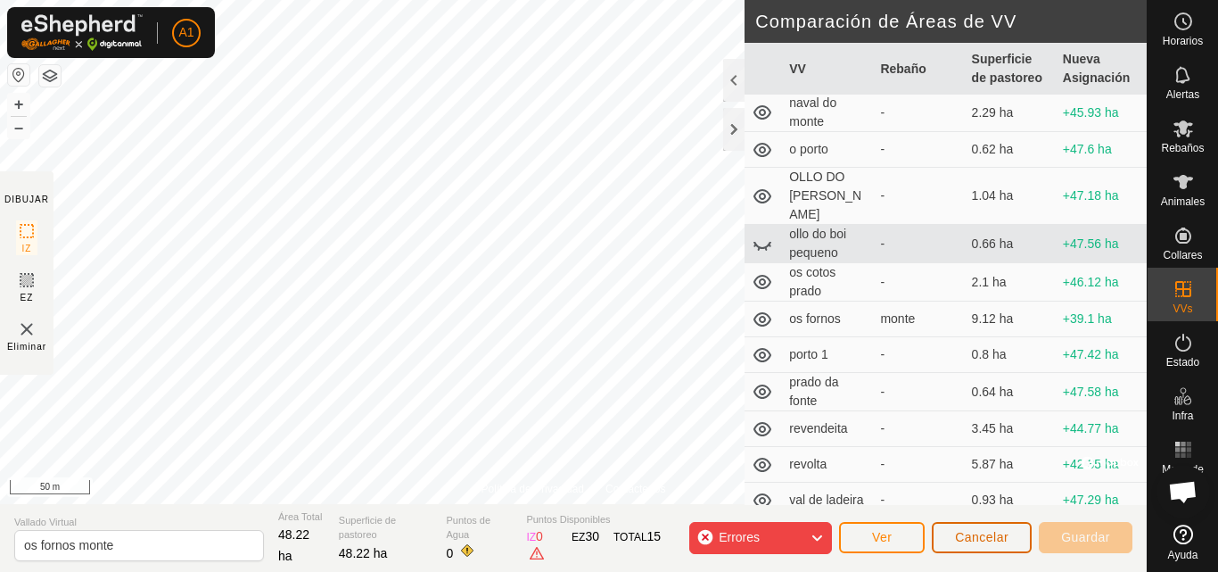
click at [971, 530] on span "Cancelar" at bounding box center [982, 537] width 54 height 14
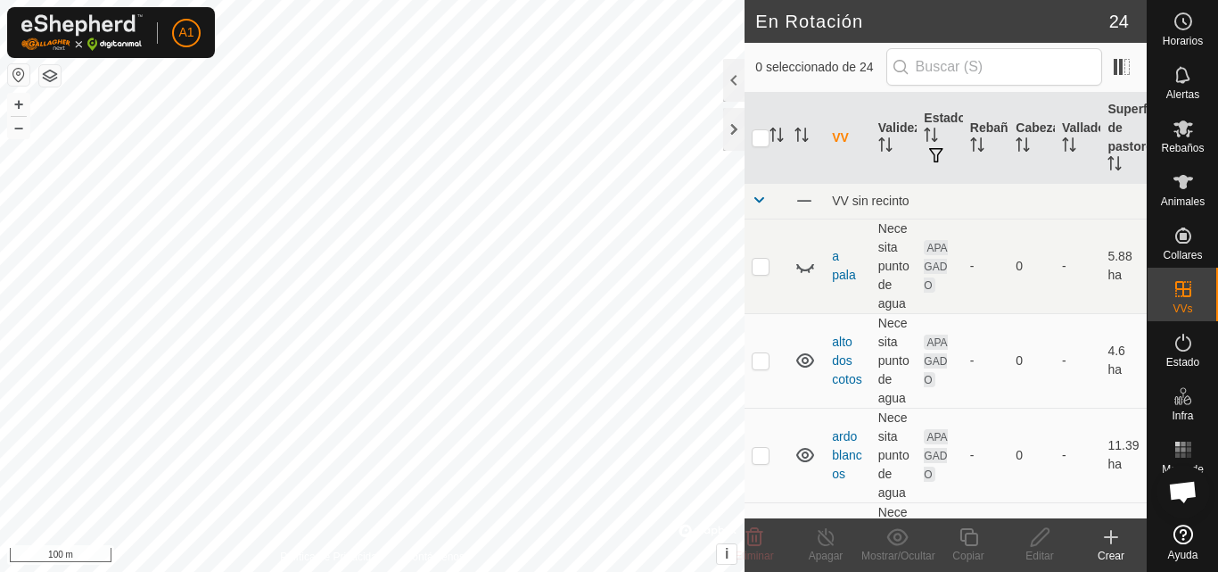
checkbox input "true"
click at [1034, 543] on icon at bounding box center [1040, 536] width 22 height 21
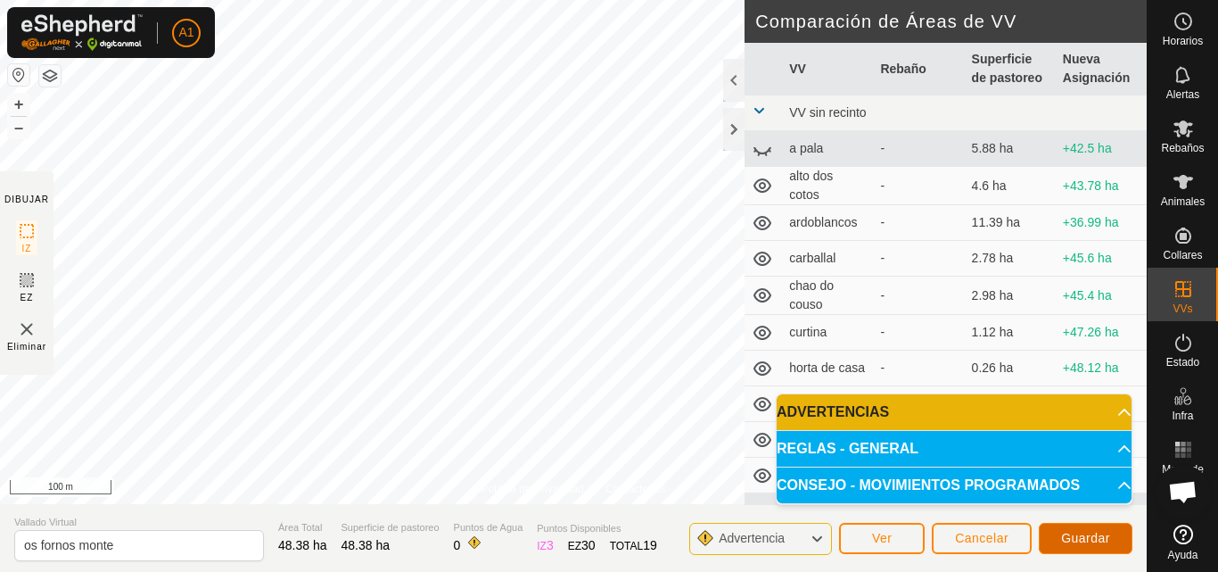
click at [1087, 536] on span "Guardar" at bounding box center [1085, 538] width 49 height 14
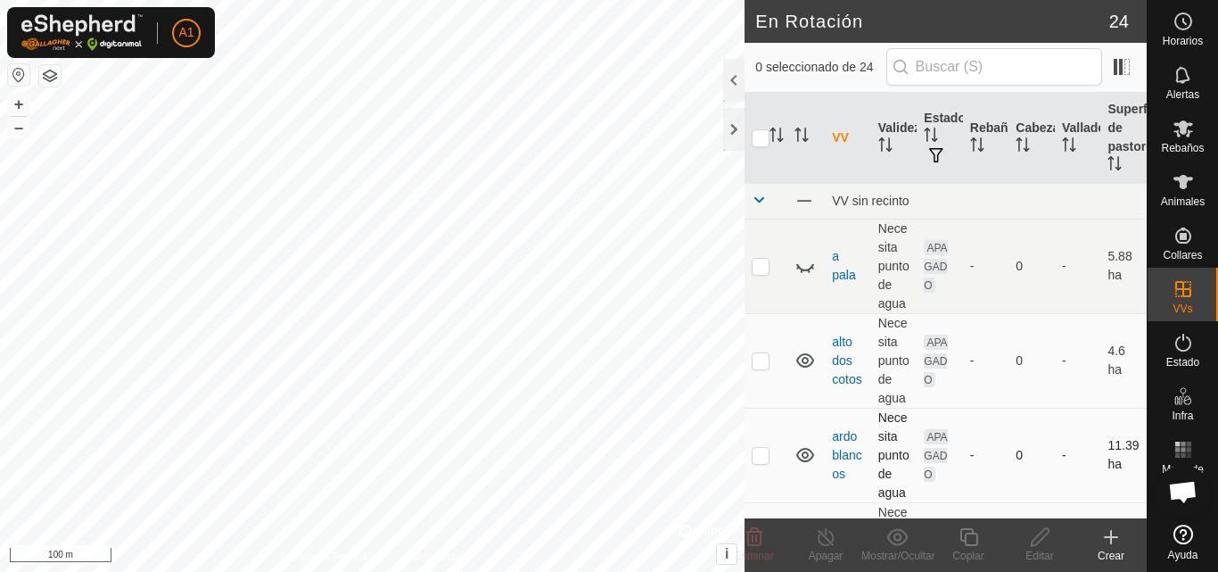
checkbox input "true"
click at [1038, 542] on icon at bounding box center [1040, 537] width 18 height 18
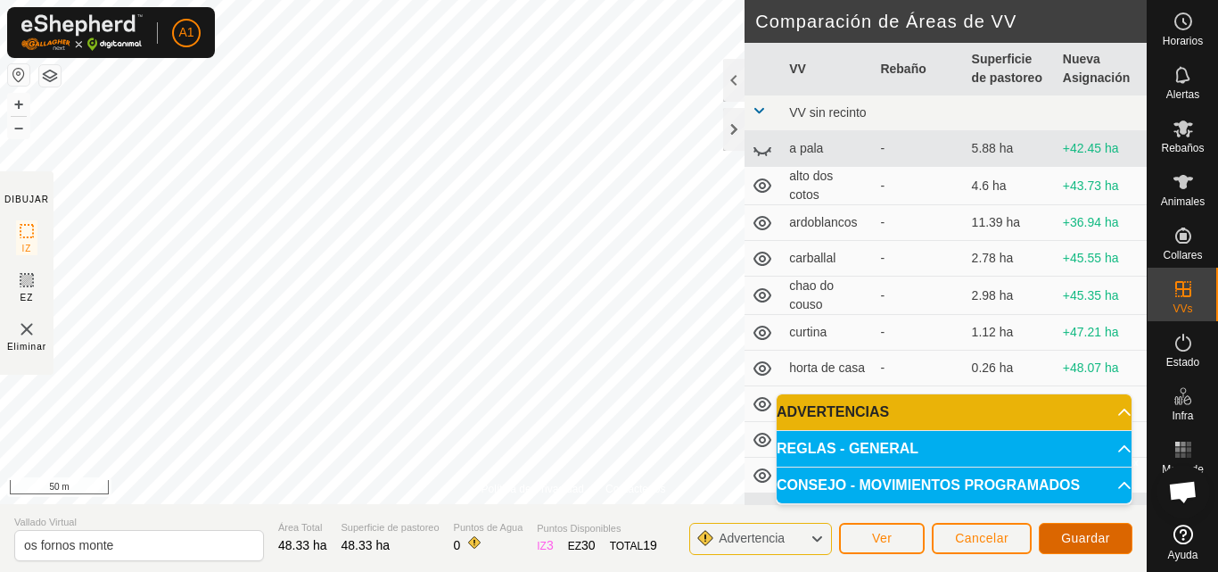
click at [1077, 534] on span "Guardar" at bounding box center [1085, 538] width 49 height 14
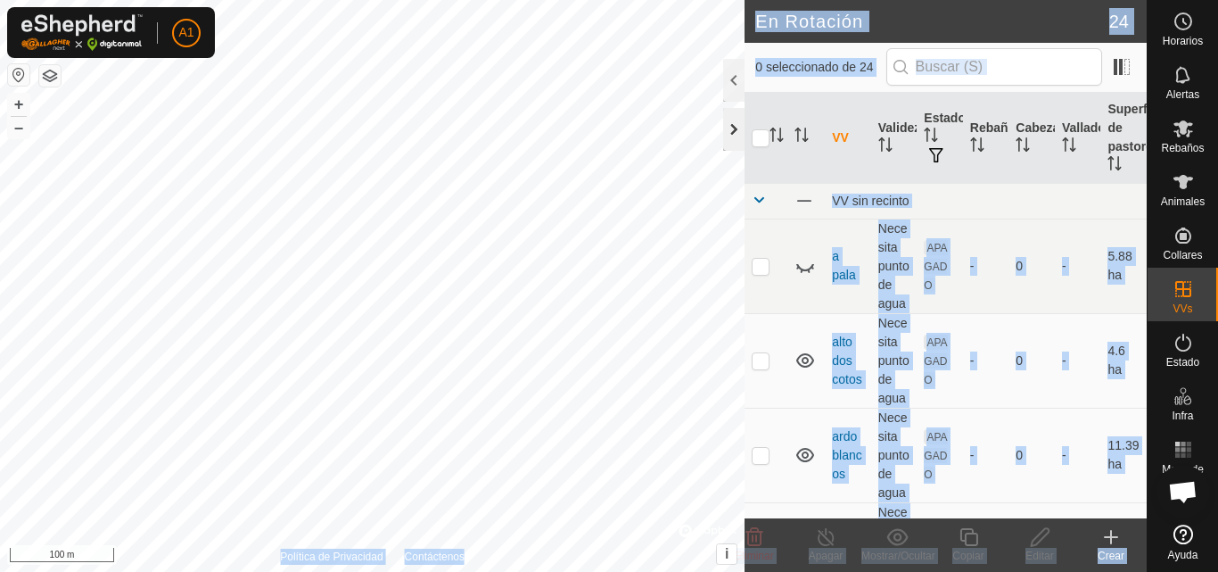
click at [627, 342] on div "En Rotación 24 0 seleccionado de 24 VV Validez Estado Rebaño Cabezas Vallado Su…" at bounding box center [573, 286] width 1147 height 572
checkbox input "true"
checkbox input "false"
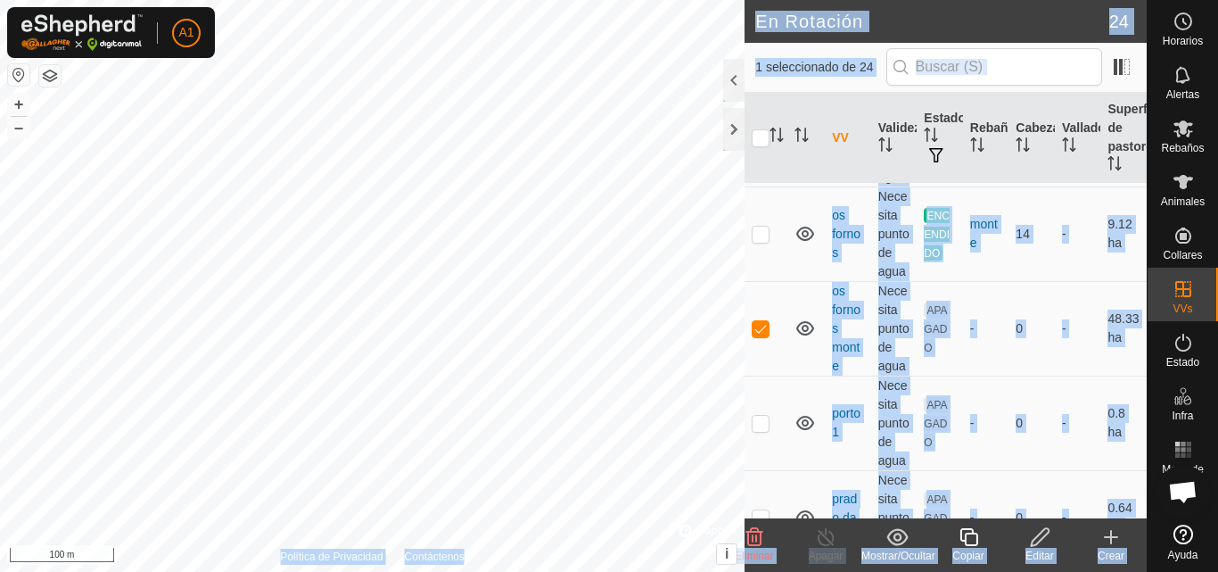
scroll to position [1605, 0]
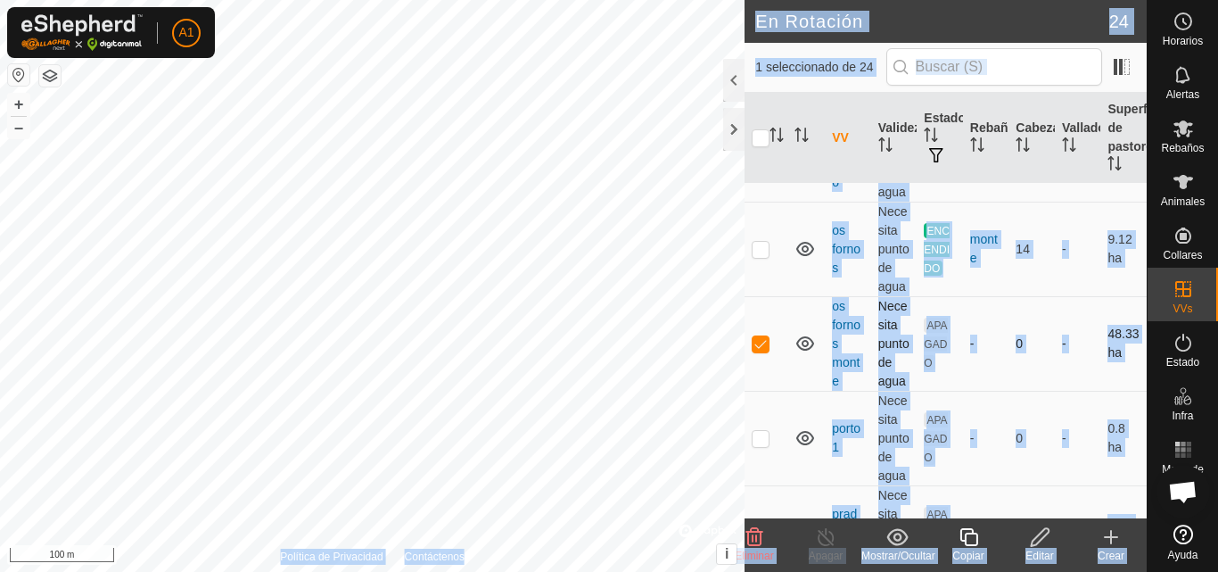
click at [790, 348] on td at bounding box center [805, 343] width 37 height 95
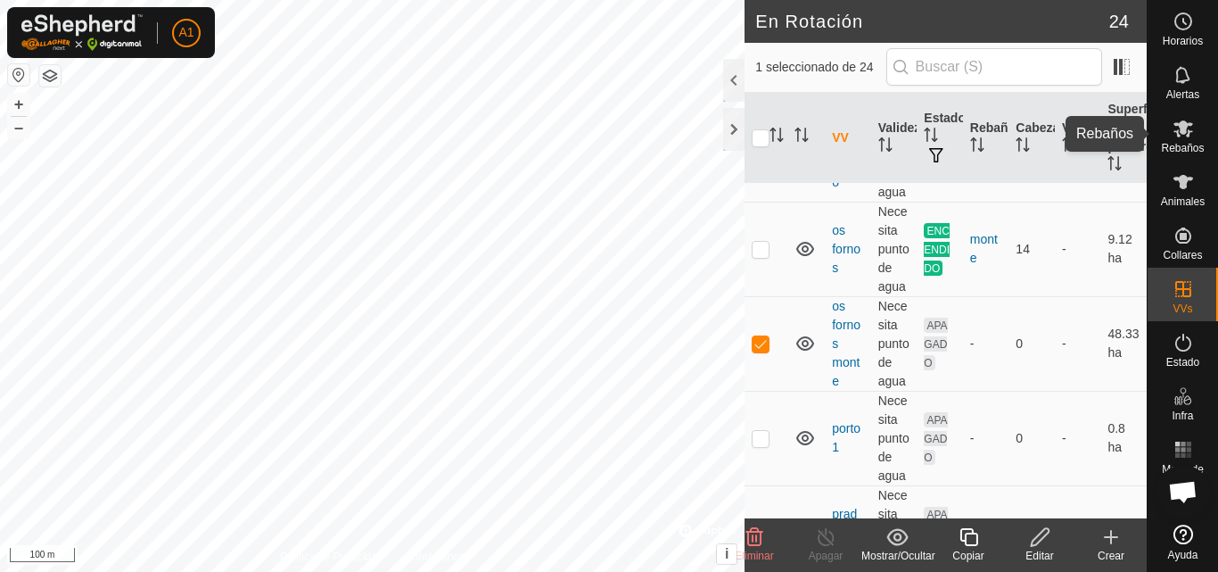
click at [1184, 136] on icon at bounding box center [1183, 128] width 21 height 21
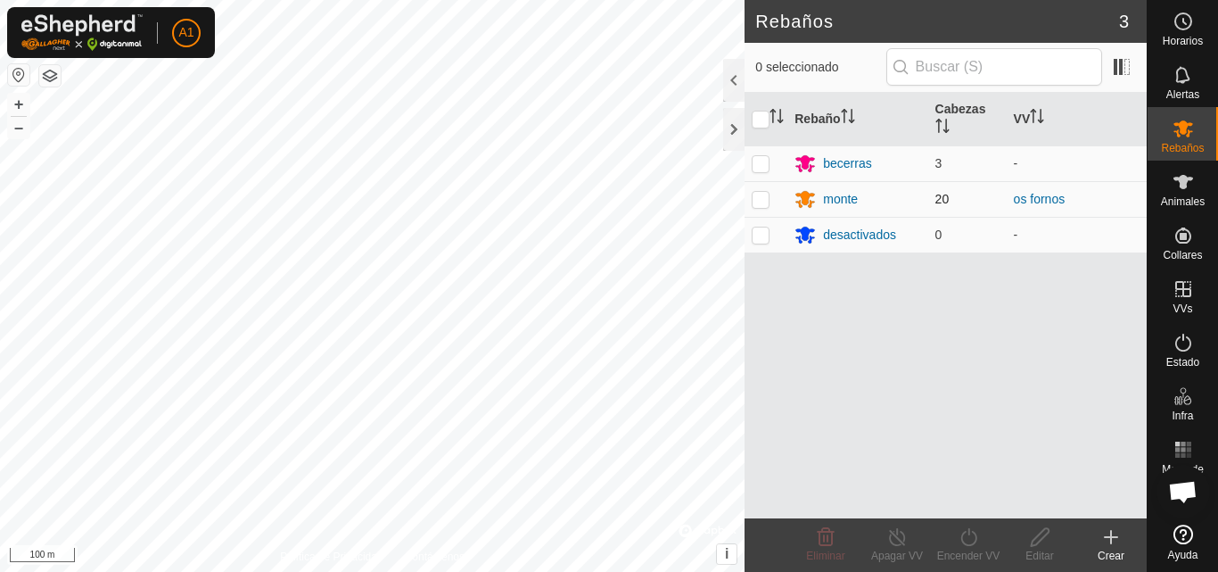
click at [755, 198] on p-checkbox at bounding box center [761, 199] width 18 height 14
checkbox input "true"
click at [892, 538] on icon at bounding box center [897, 536] width 22 height 21
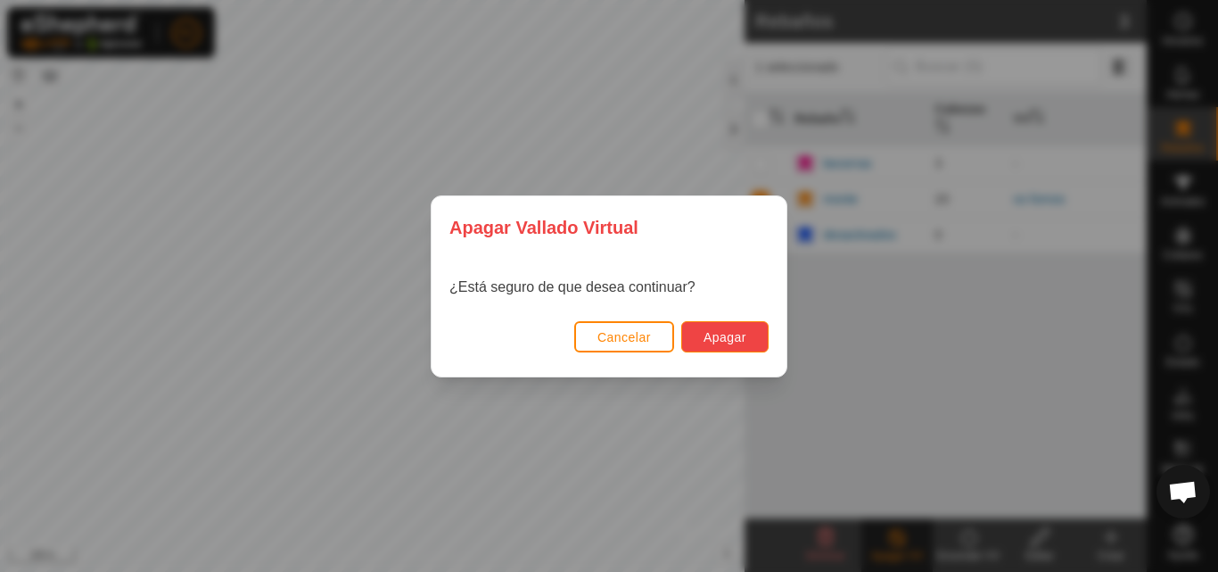
click at [732, 334] on span "Apagar" at bounding box center [725, 337] width 43 height 14
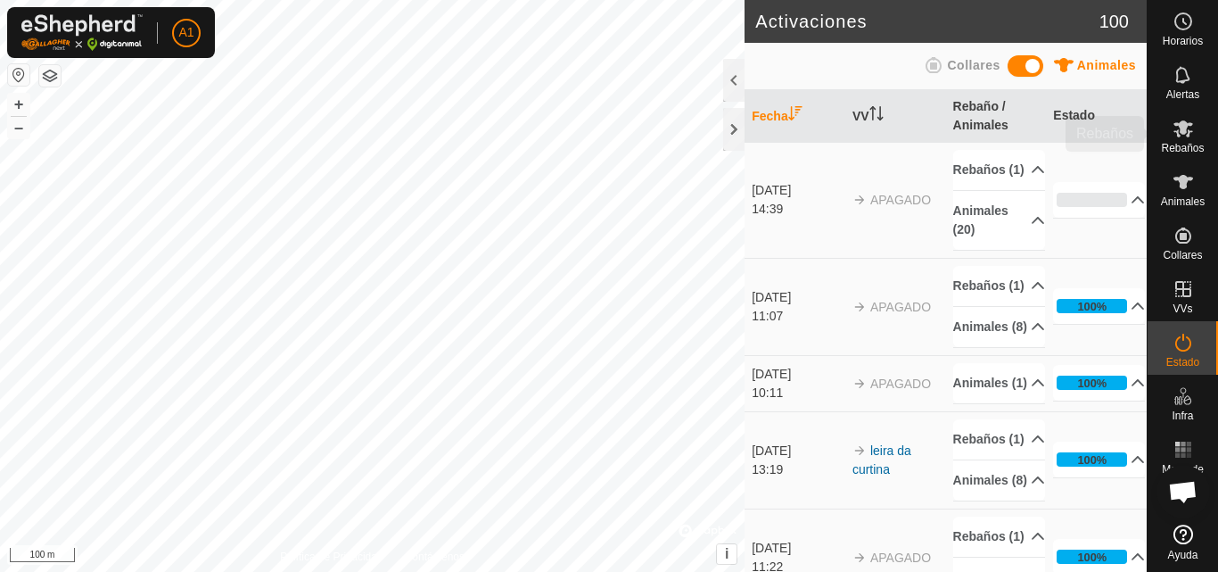
click at [1177, 134] on icon at bounding box center [1184, 128] width 20 height 17
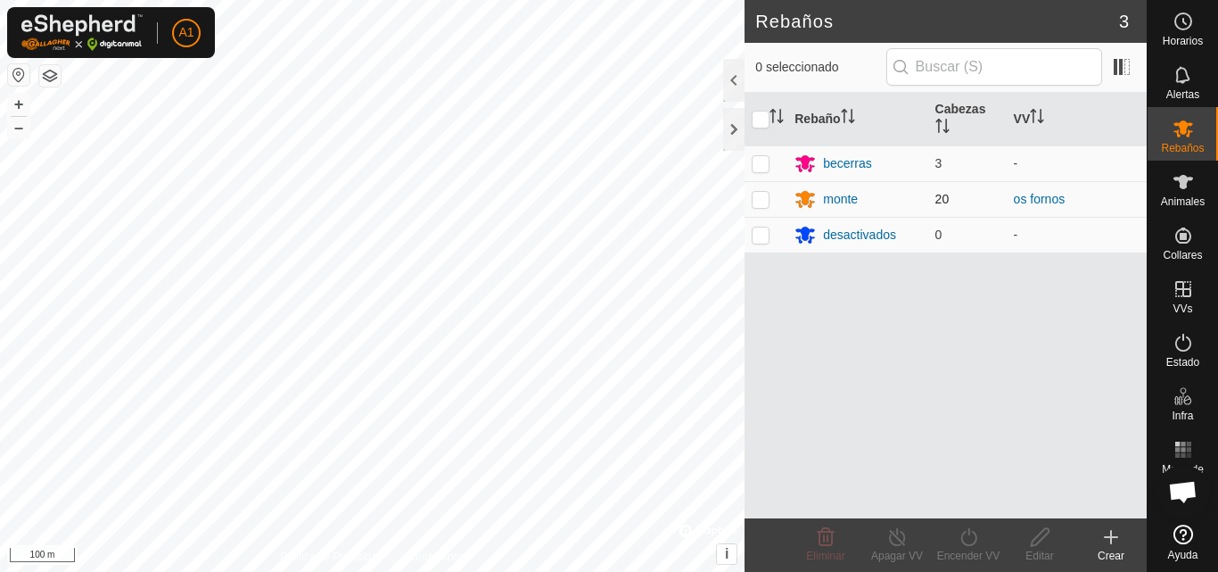
click at [763, 200] on p-checkbox at bounding box center [761, 199] width 18 height 14
checkbox input "true"
click at [974, 554] on div "Encender VV" at bounding box center [968, 556] width 71 height 16
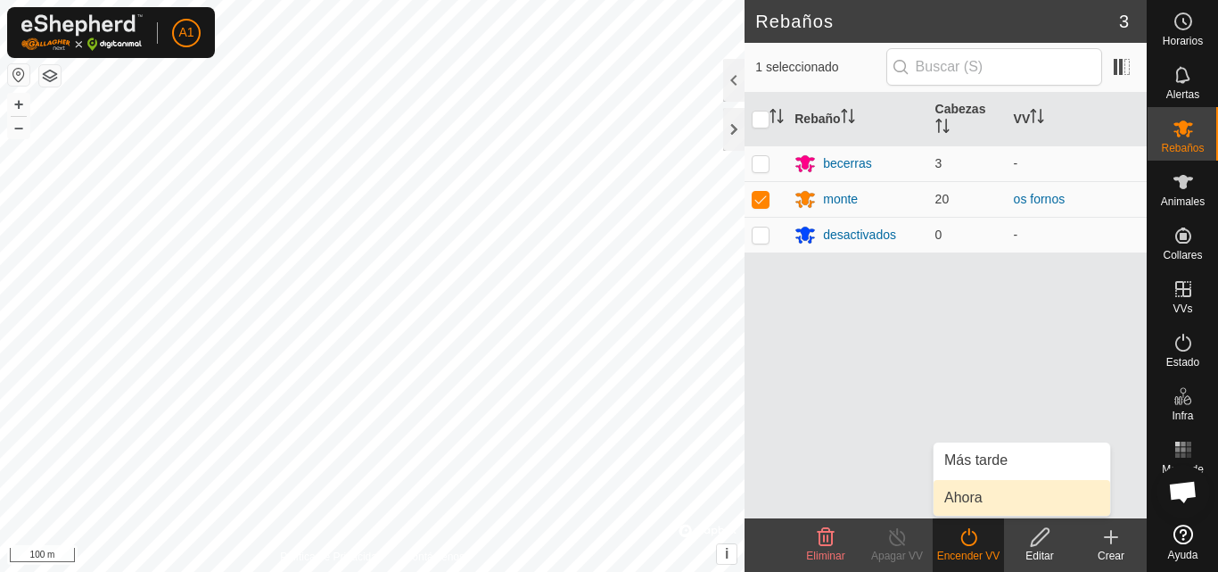
click at [987, 488] on link "Ahora" at bounding box center [1022, 498] width 177 height 36
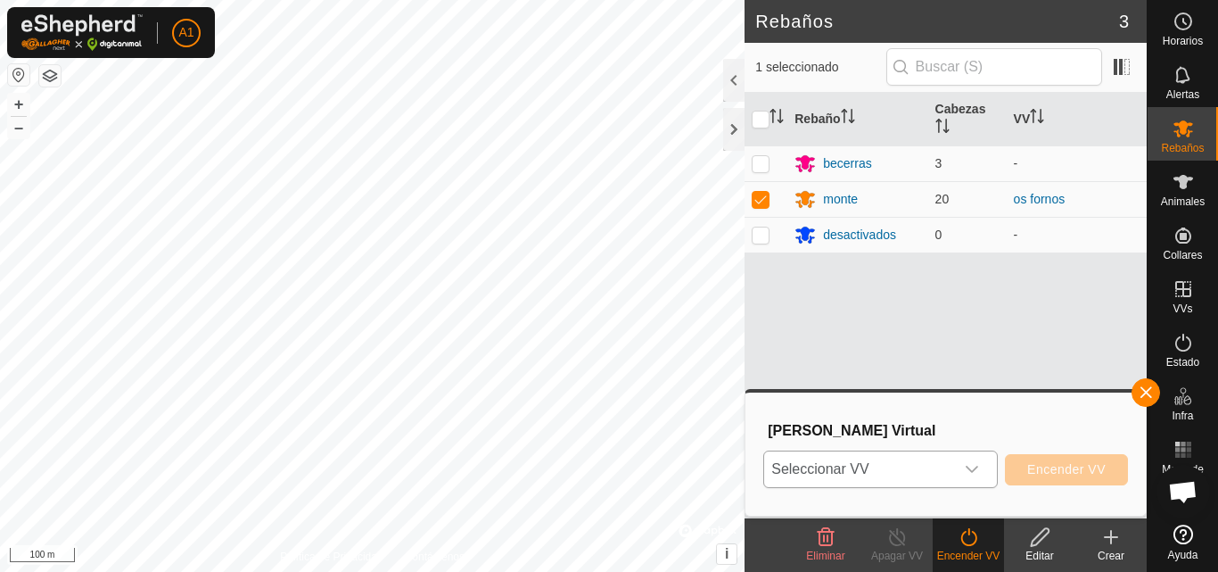
click at [971, 458] on div "dropdown trigger" at bounding box center [972, 469] width 36 height 36
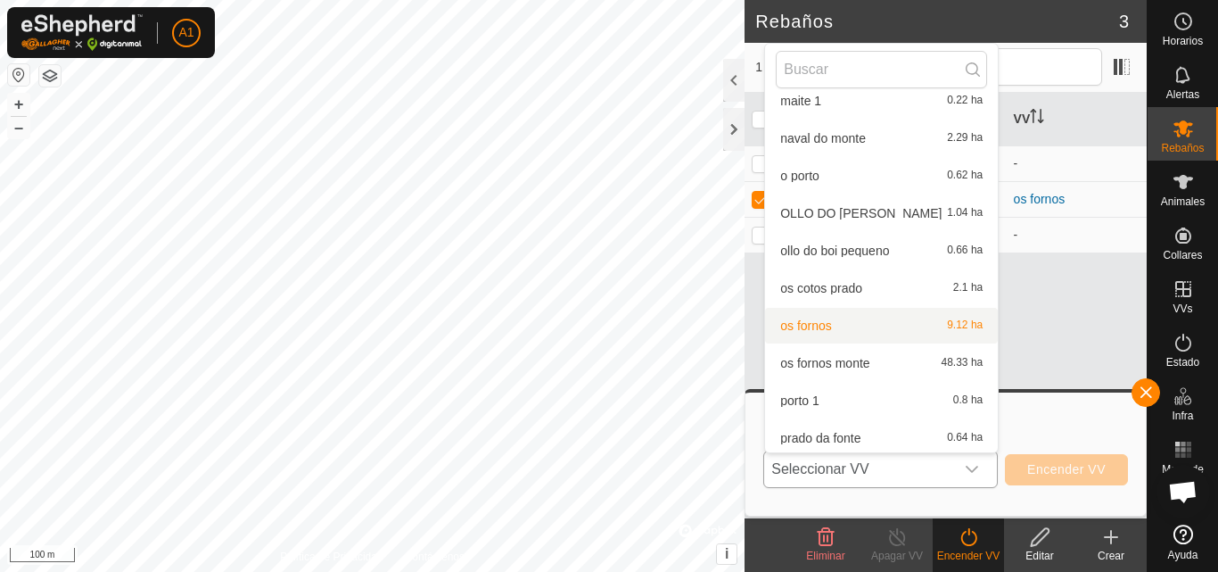
scroll to position [555, 0]
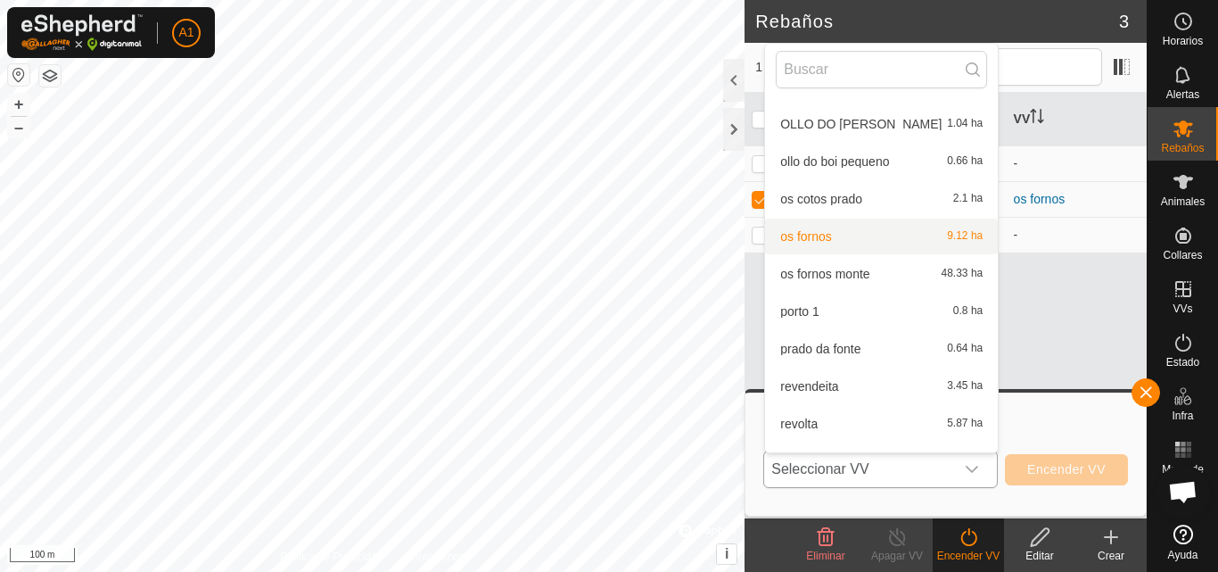
click at [850, 231] on li "os fornos 9.12 ha" at bounding box center [881, 236] width 233 height 36
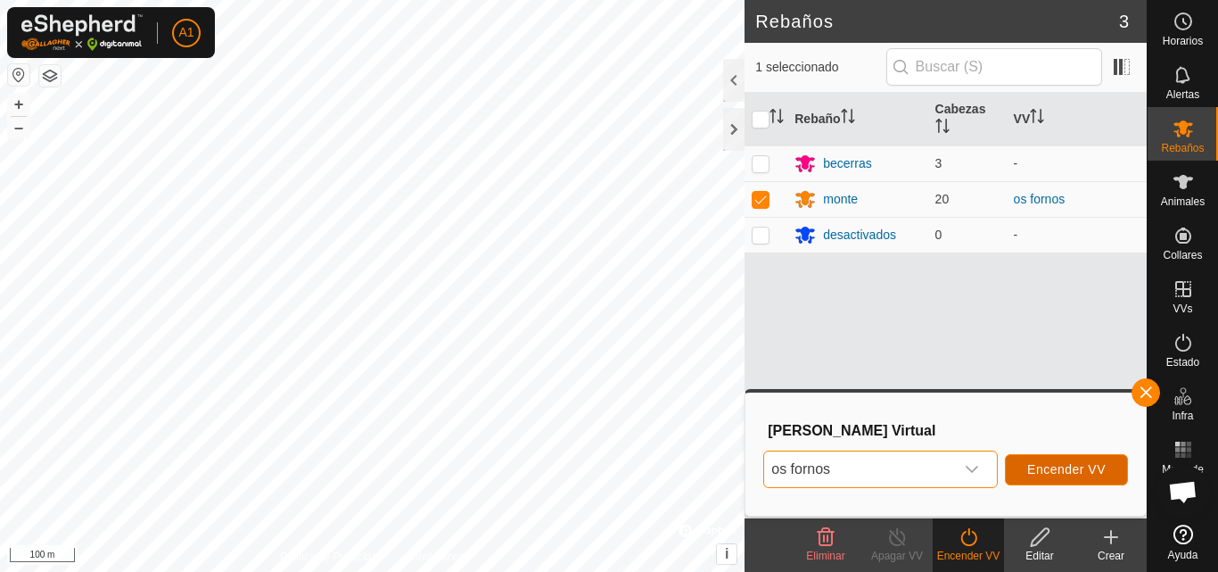
click at [1058, 464] on span "Encender VV" at bounding box center [1066, 469] width 78 height 14
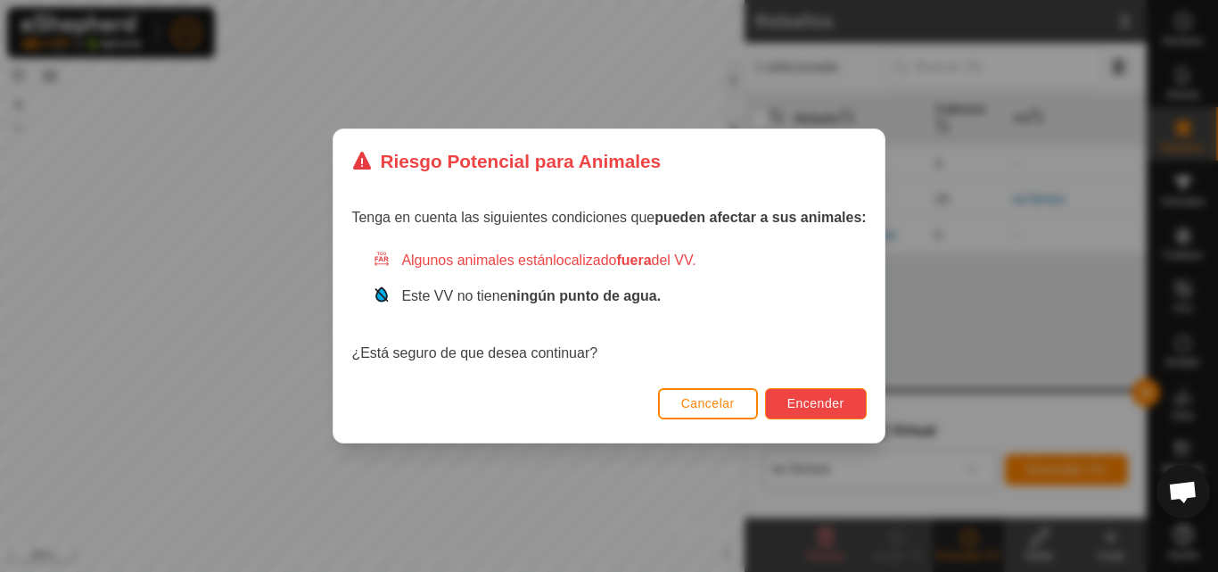
click at [816, 392] on button "Encender" at bounding box center [816, 403] width 102 height 31
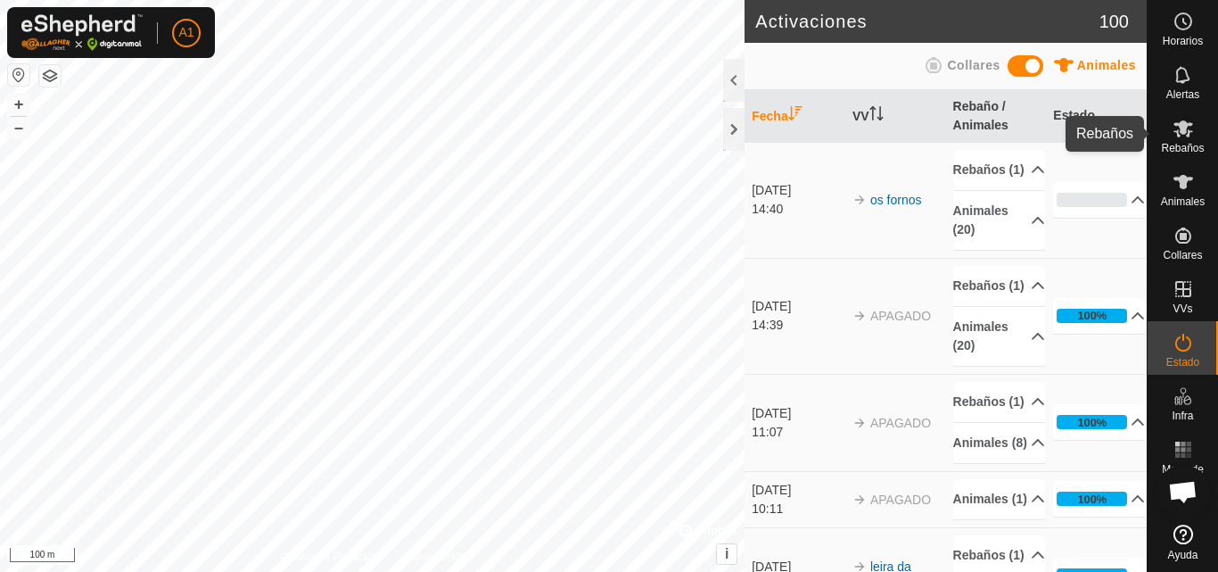
click at [1184, 129] on icon at bounding box center [1184, 128] width 20 height 17
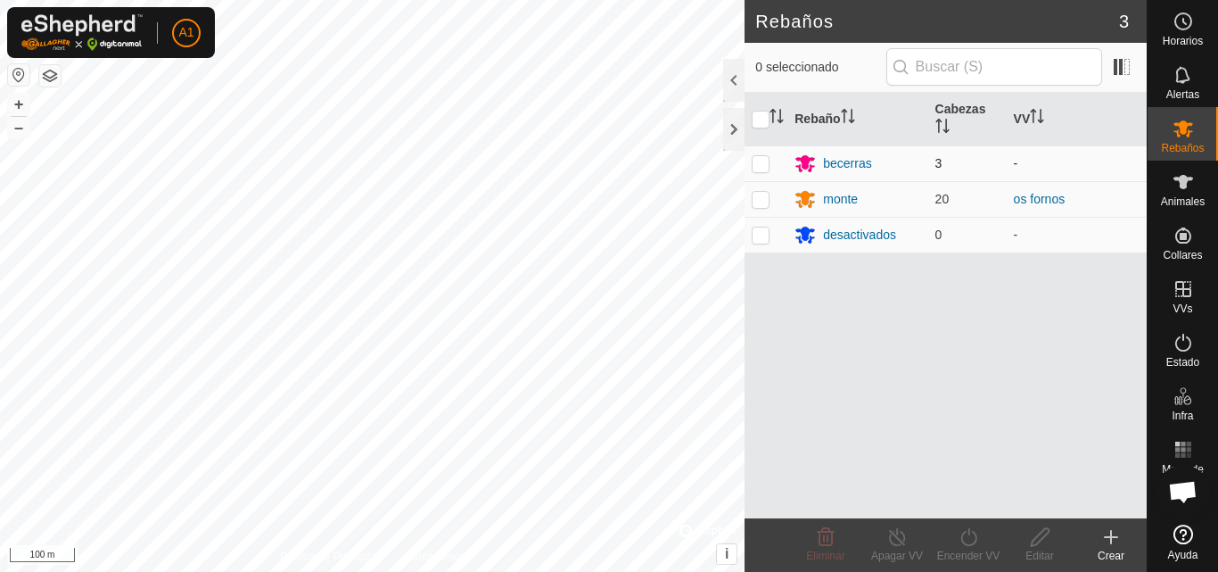
click at [762, 164] on p-checkbox at bounding box center [761, 163] width 18 height 14
checkbox input "true"
click at [963, 547] on icon at bounding box center [969, 536] width 22 height 21
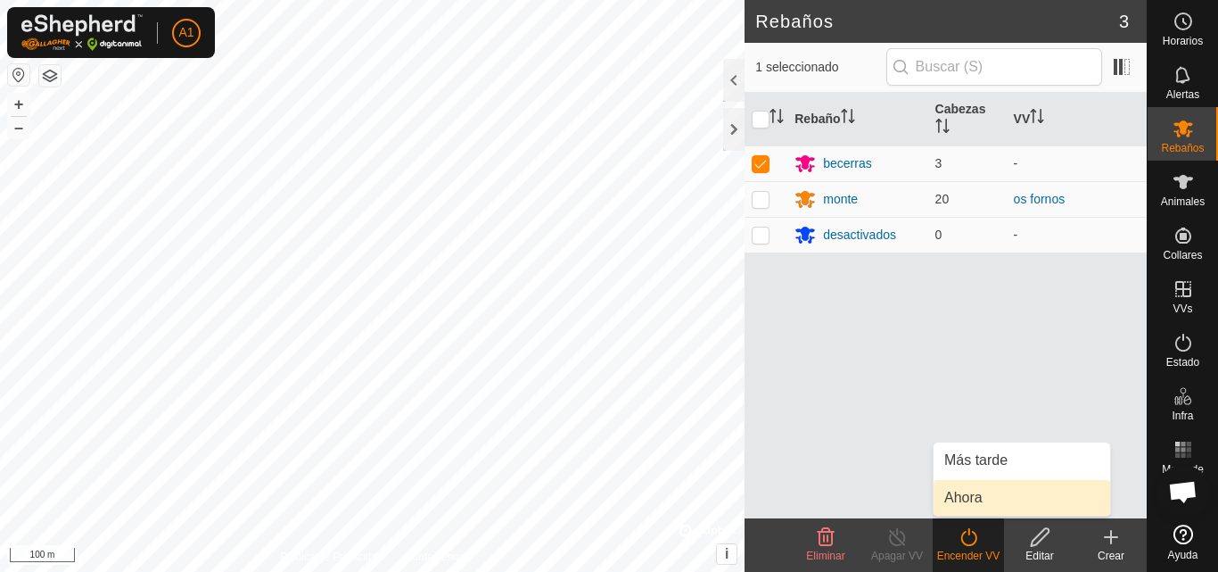
click at [976, 497] on link "Ahora" at bounding box center [1022, 498] width 177 height 36
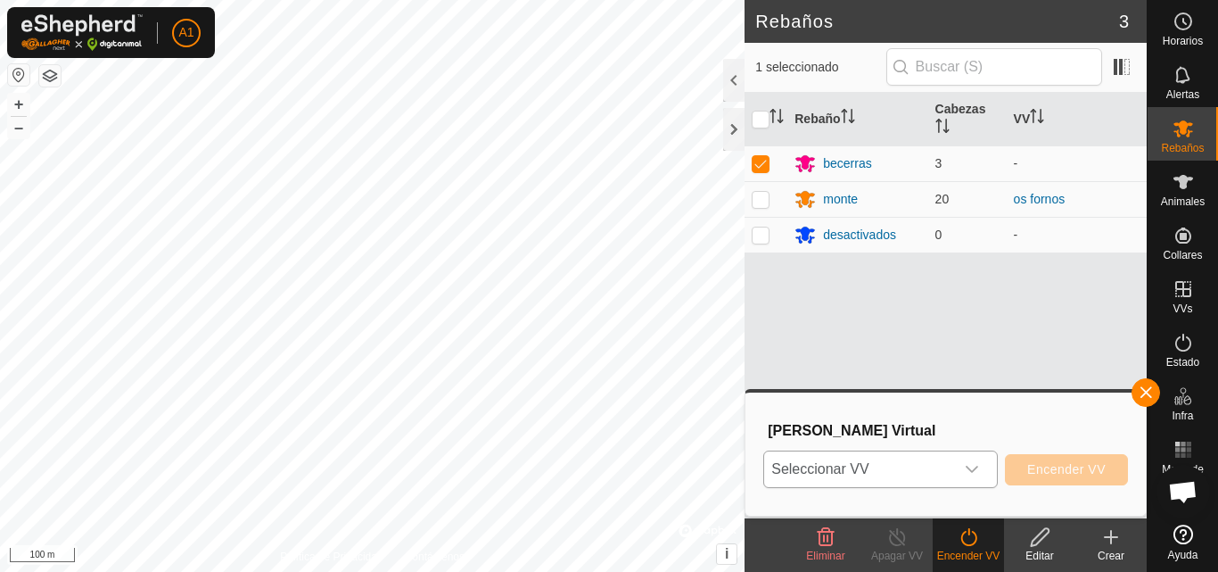
click at [973, 465] on icon "dropdown trigger" at bounding box center [972, 469] width 14 height 14
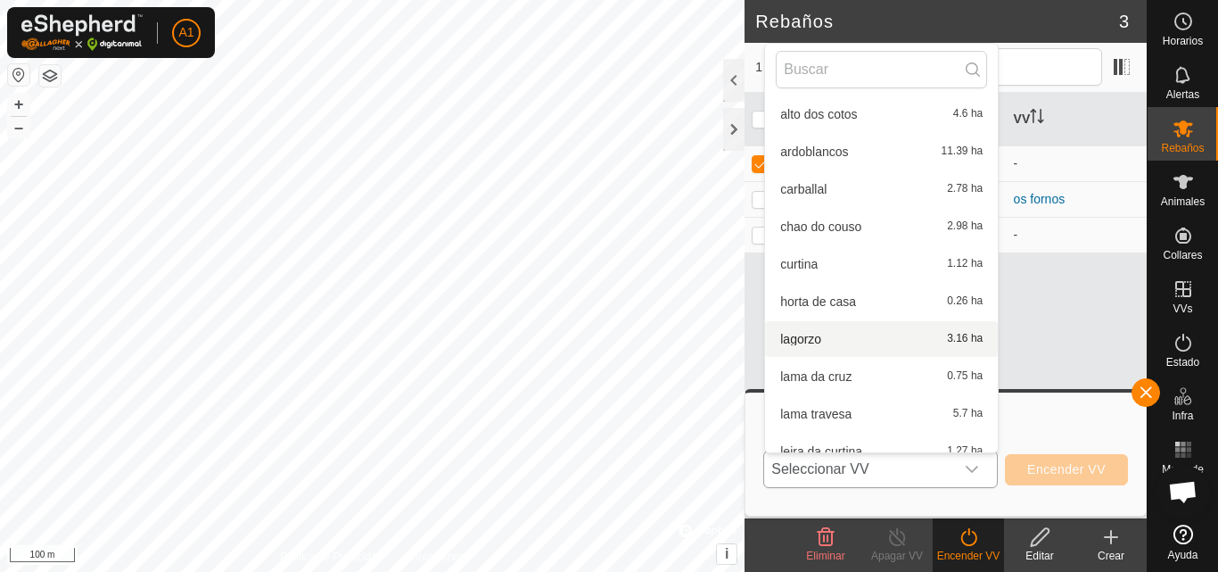
scroll to position [109, 0]
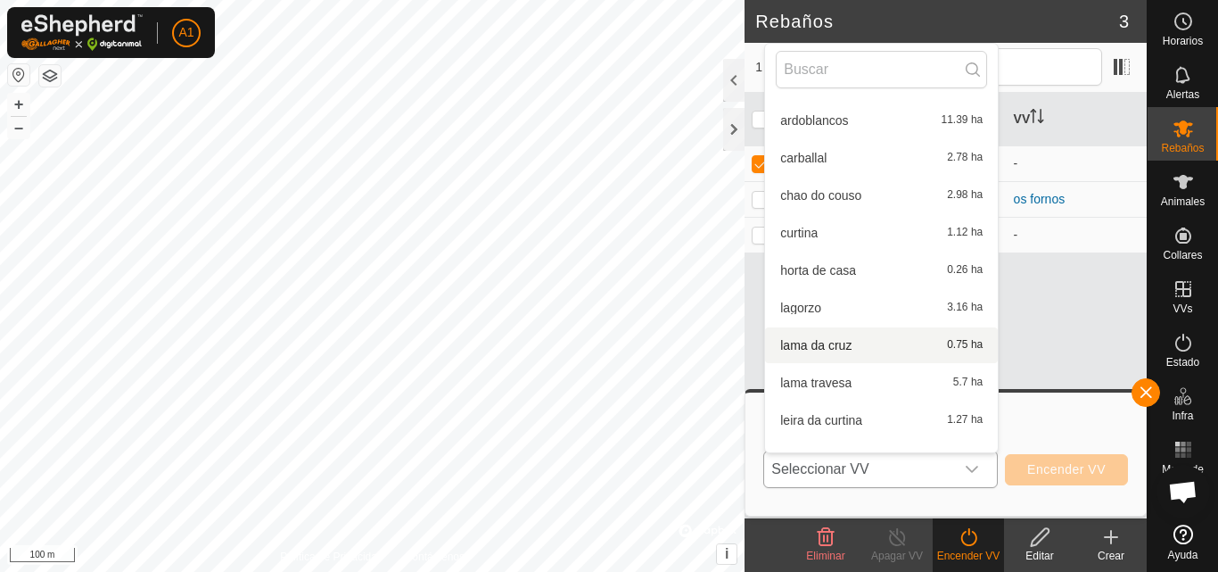
click at [862, 343] on li "lama da cruz 0.75 ha" at bounding box center [881, 345] width 233 height 36
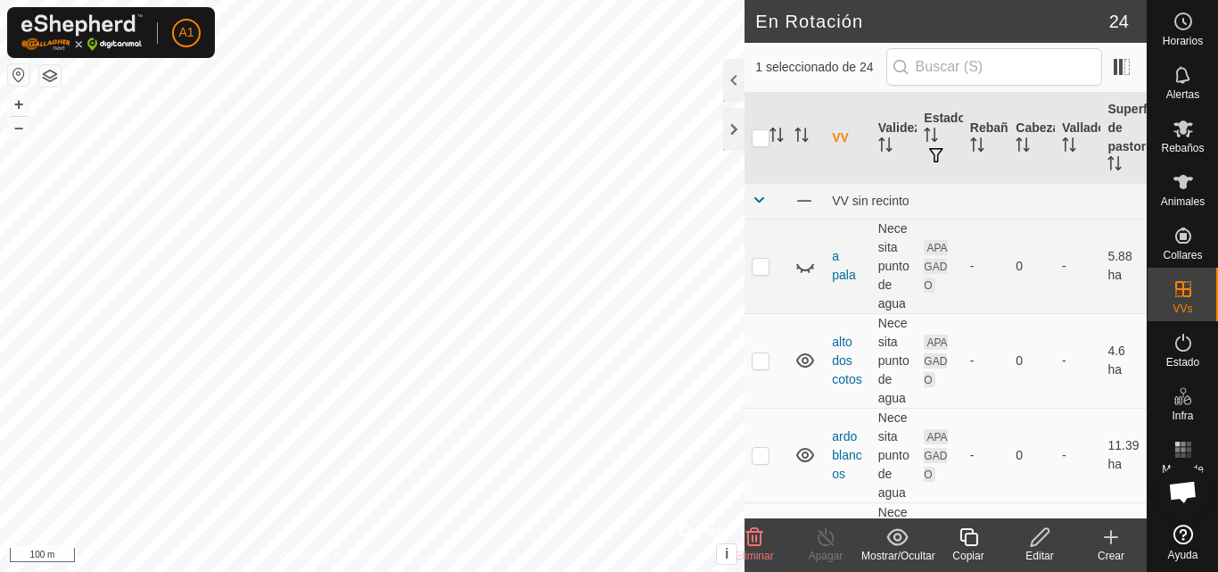
checkbox input "false"
checkbox input "true"
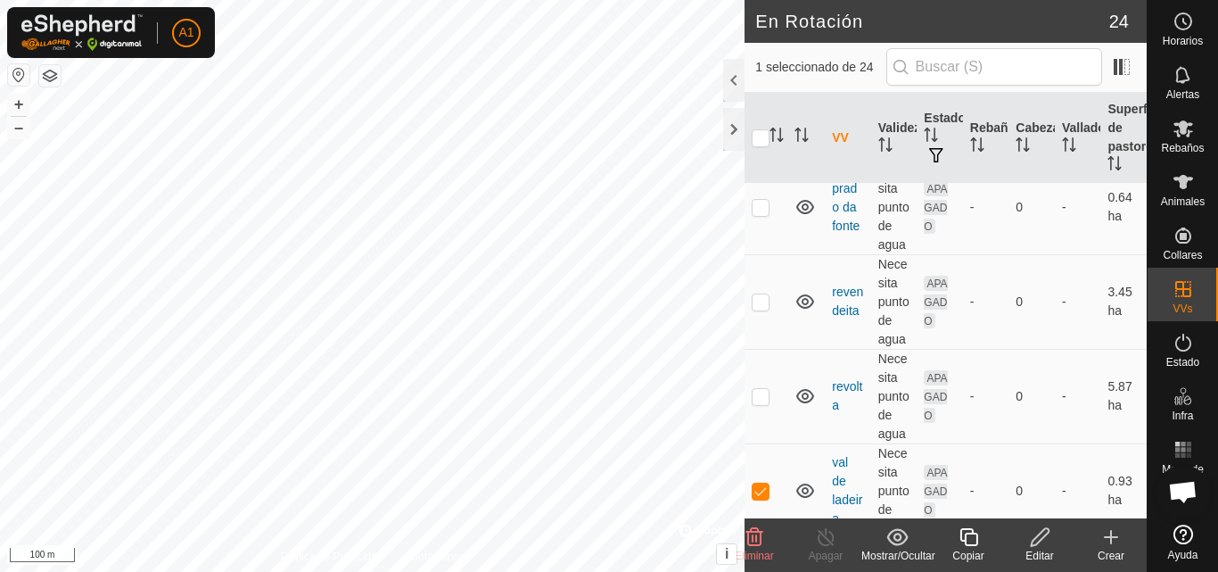
scroll to position [1932, 0]
click at [1183, 143] on span "Rebaños" at bounding box center [1182, 148] width 43 height 11
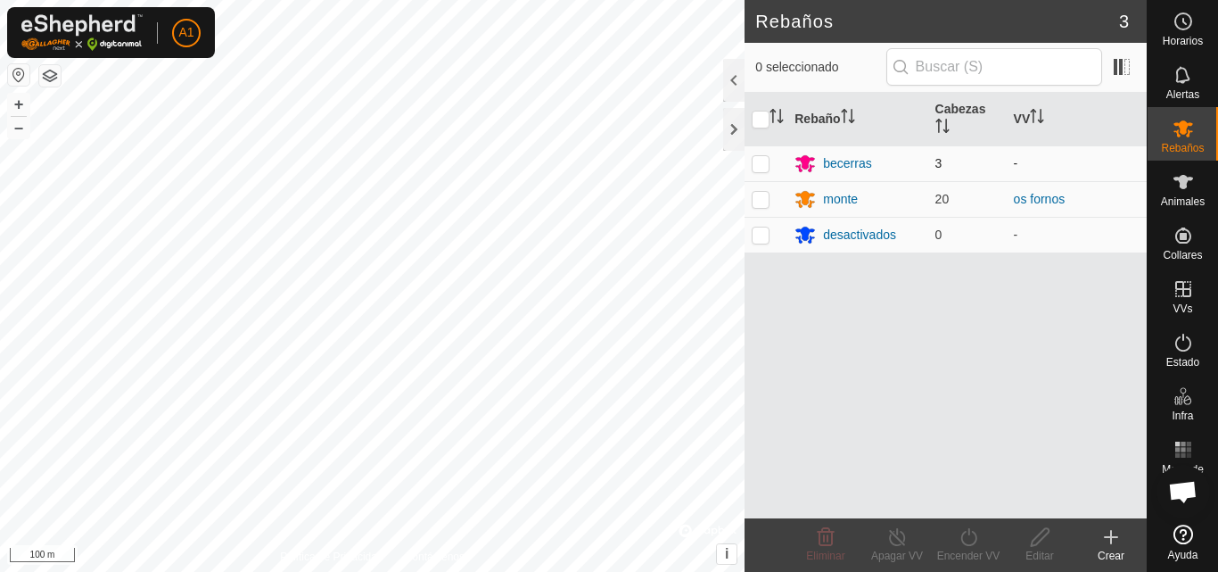
click at [760, 162] on p-checkbox at bounding box center [761, 163] width 18 height 14
checkbox input "true"
click at [971, 543] on icon at bounding box center [969, 536] width 22 height 21
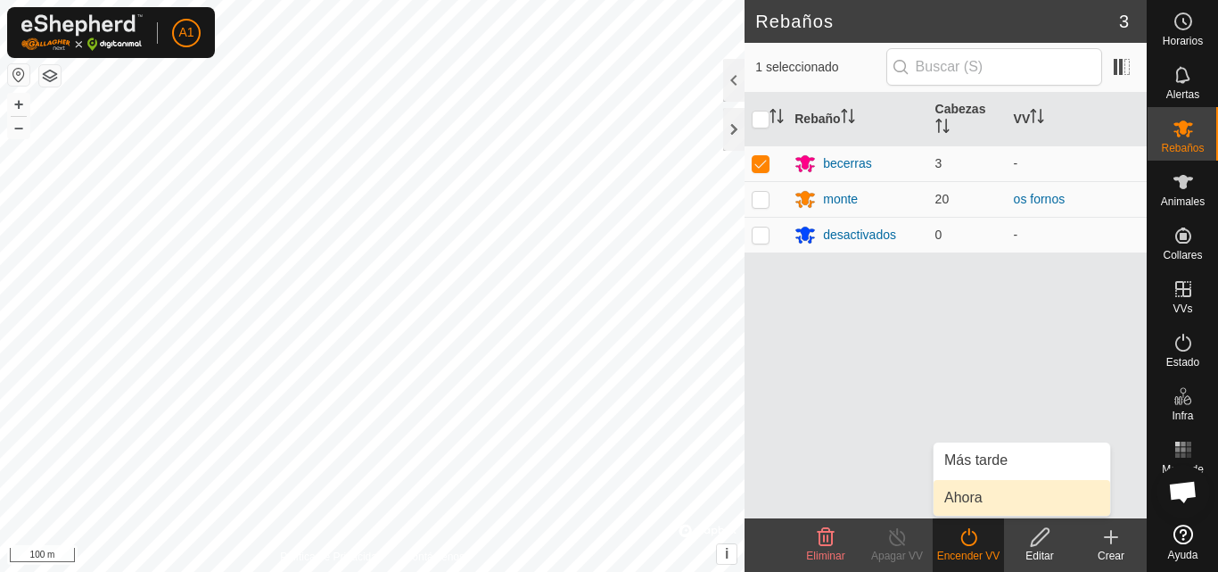
click at [968, 498] on link "Ahora" at bounding box center [1022, 498] width 177 height 36
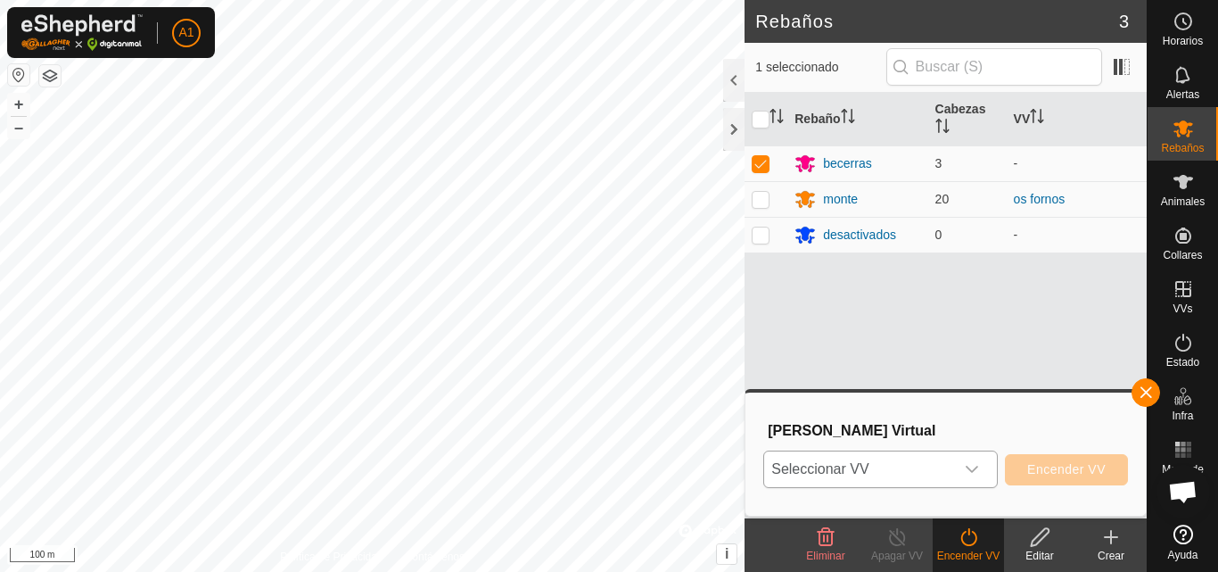
click at [969, 474] on icon "dropdown trigger" at bounding box center [972, 469] width 14 height 14
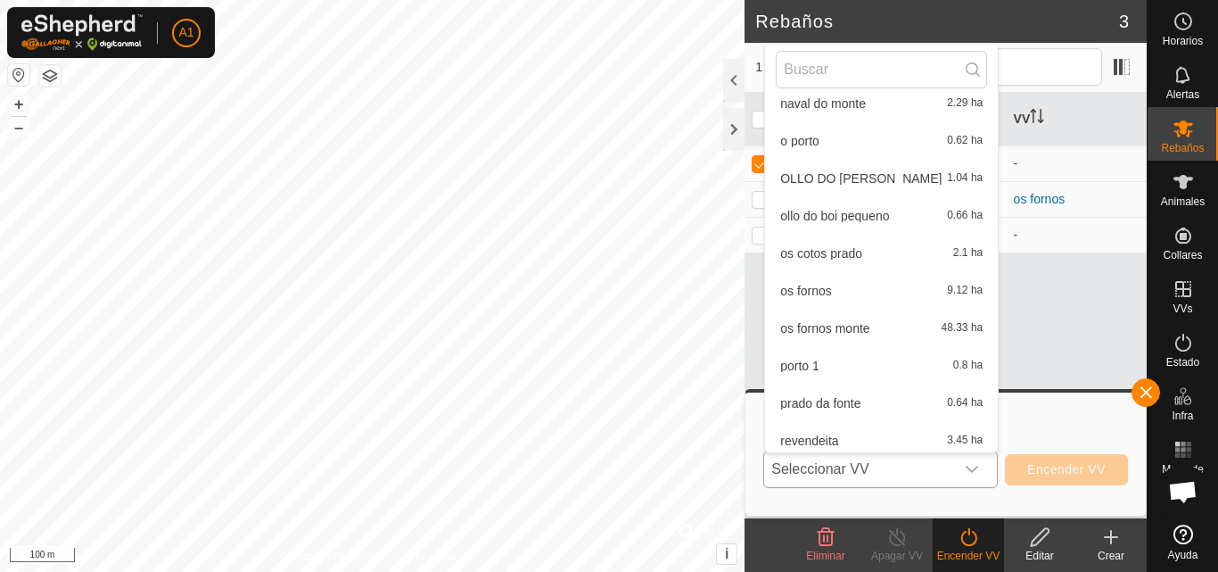
scroll to position [581, 0]
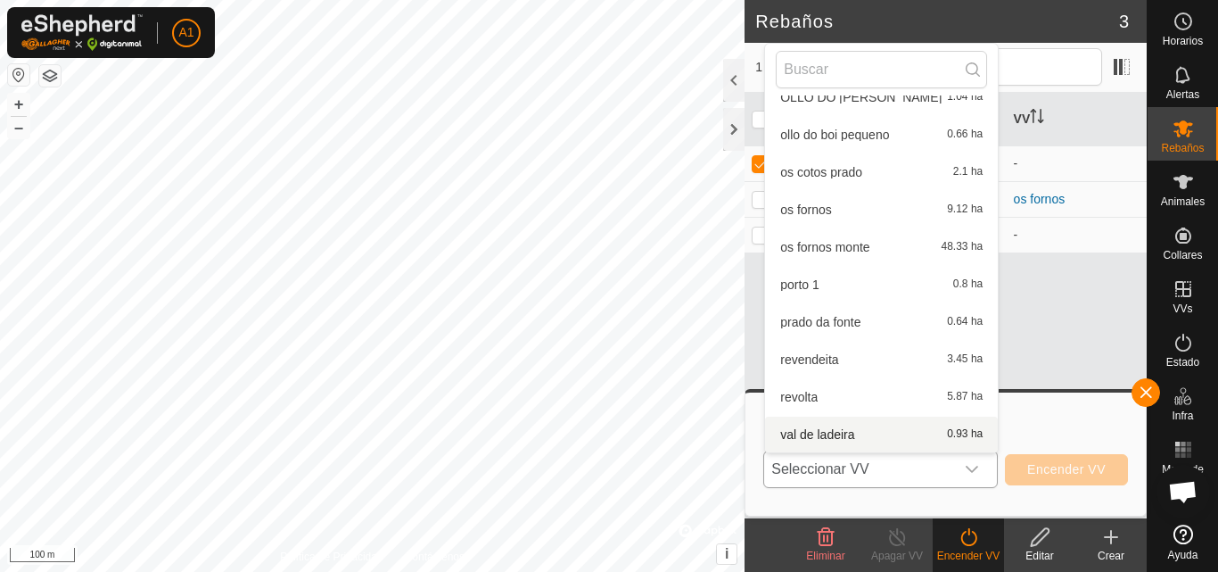
click at [826, 430] on span "val de ladeira" at bounding box center [817, 434] width 74 height 12
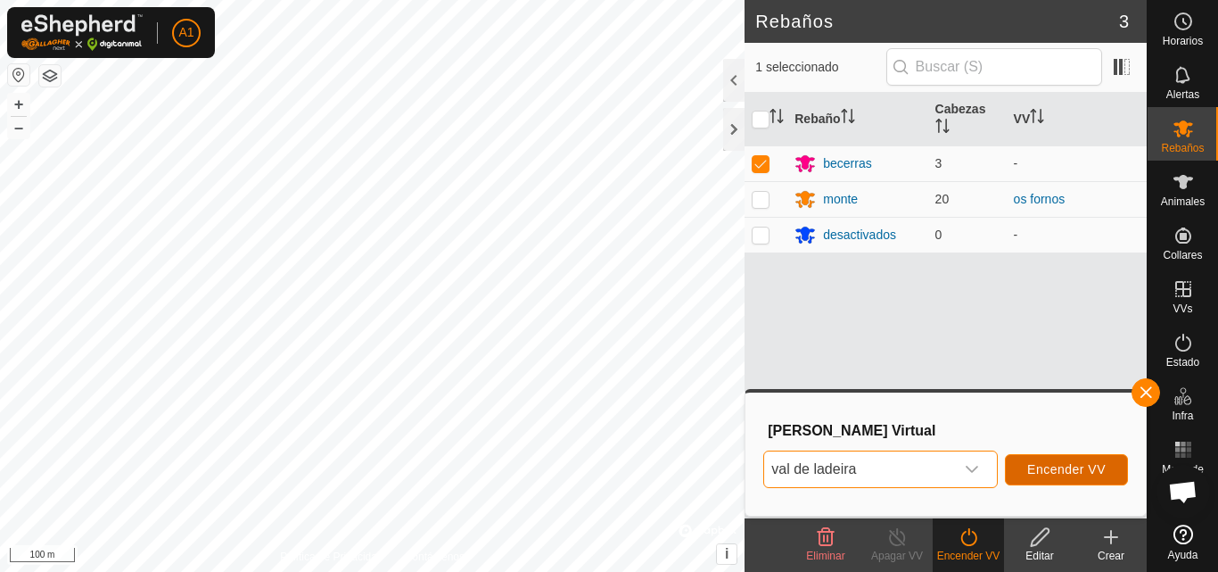
click at [1073, 469] on span "Encender VV" at bounding box center [1066, 469] width 78 height 14
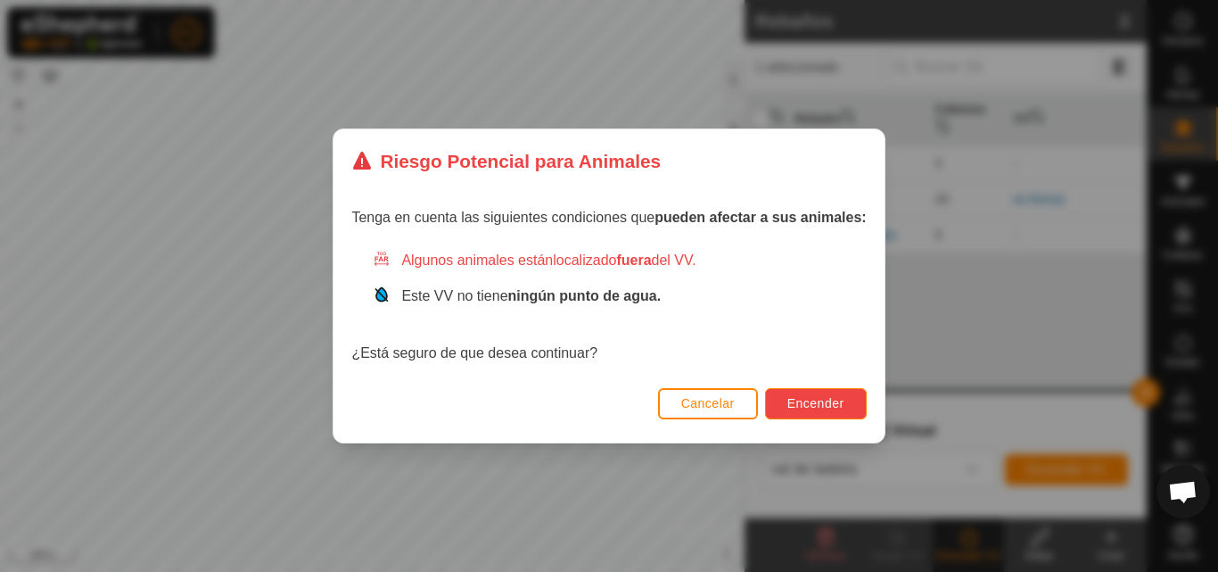
click at [793, 393] on button "Encender" at bounding box center [816, 403] width 102 height 31
